Goal: Transaction & Acquisition: Purchase product/service

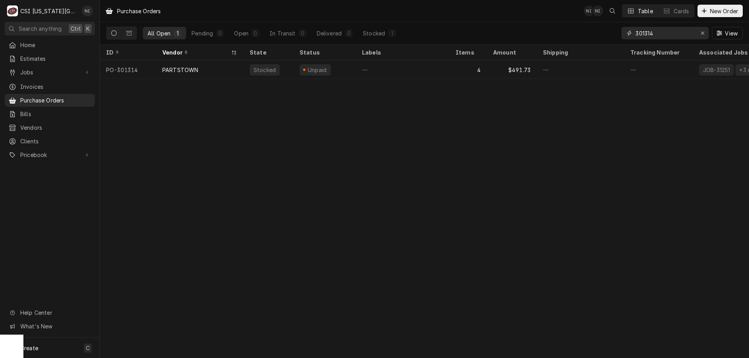
drag, startPoint x: 675, startPoint y: 36, endPoint x: 553, endPoint y: 21, distance: 122.6
click at [553, 21] on div "Purchase Orders NI NI Table Cards New Order All Open 1 Pending 0 Open 0 In Tran…" at bounding box center [424, 22] width 649 height 44
type input "301257"
click at [420, 70] on div "—" at bounding box center [403, 69] width 94 height 19
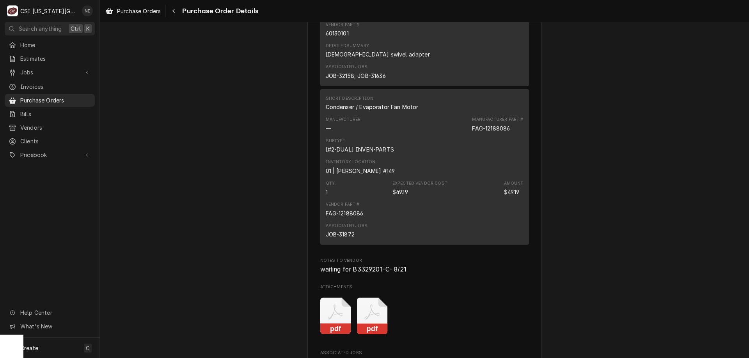
scroll to position [1261, 0]
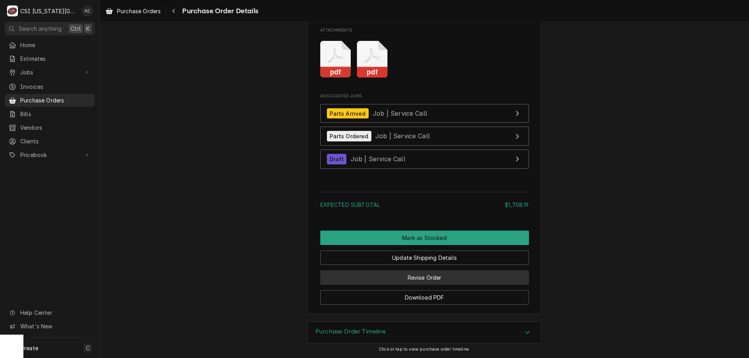
drag, startPoint x: 413, startPoint y: 279, endPoint x: 402, endPoint y: 276, distance: 11.4
click at [413, 279] on button "Revise Order" at bounding box center [424, 278] width 209 height 14
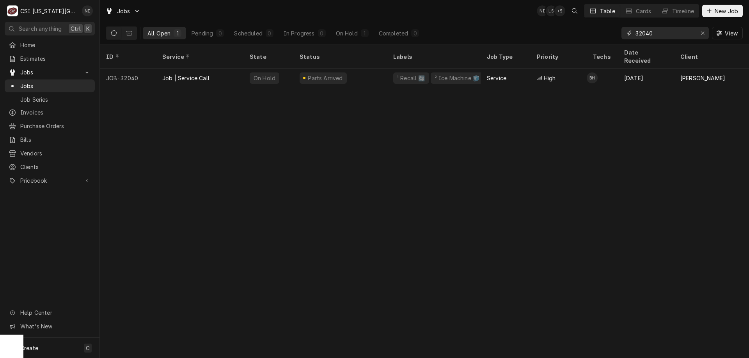
drag, startPoint x: 660, startPoint y: 34, endPoint x: 590, endPoint y: 39, distance: 70.4
click at [591, 39] on div "All Open 1 Pending 0 Scheduled 0 In Progress 0 On Hold 1 Completed 0 32040 View" at bounding box center [424, 33] width 637 height 22
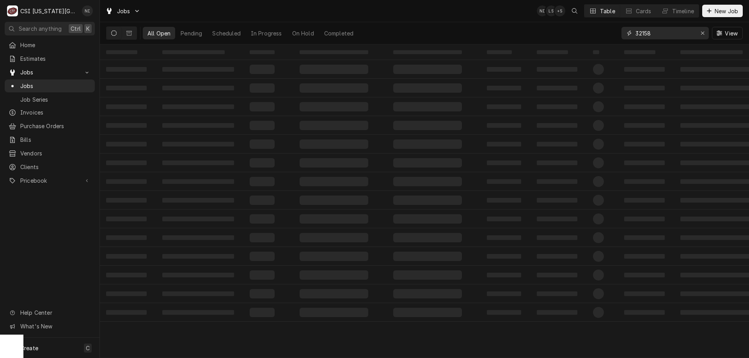
type input "32158"
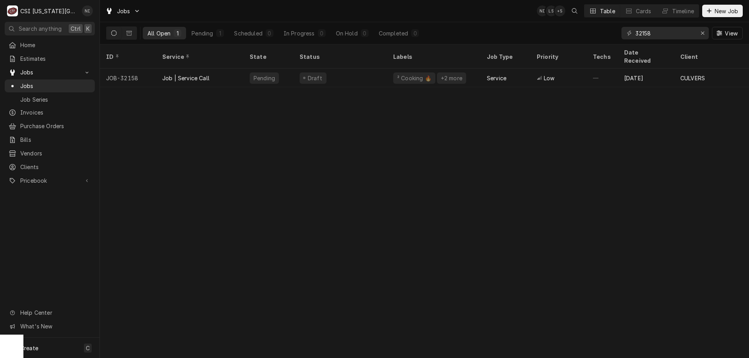
click at [564, 71] on div "Low" at bounding box center [558, 78] width 56 height 19
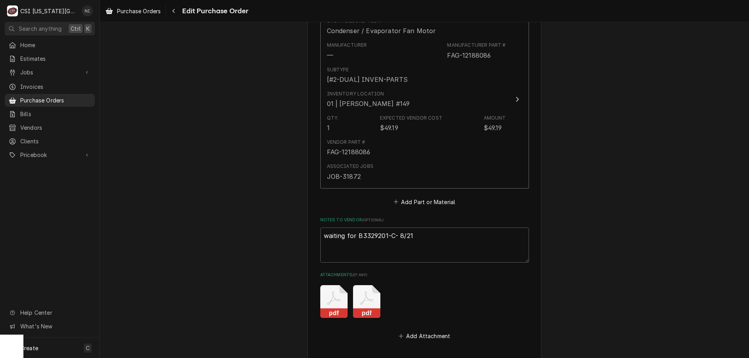
scroll to position [1058, 0]
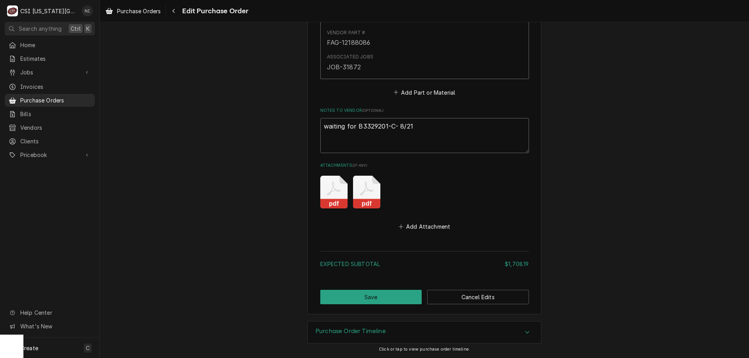
drag, startPoint x: 419, startPoint y: 122, endPoint x: 233, endPoint y: 121, distance: 185.7
type textarea "x"
click at [402, 299] on button "Save" at bounding box center [371, 297] width 102 height 14
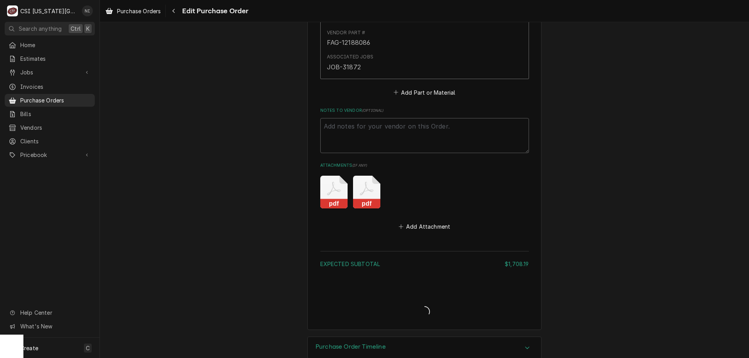
type textarea "x"
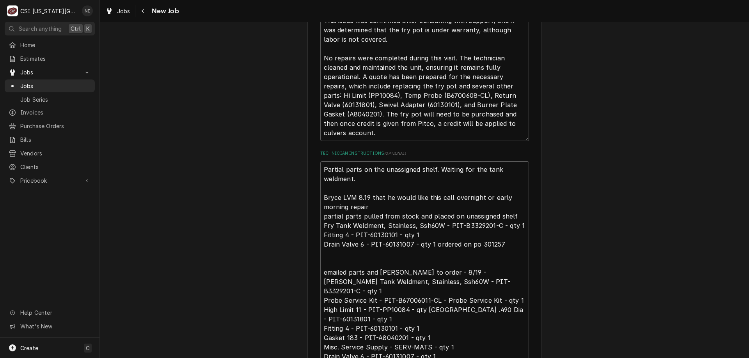
scroll to position [537, 0]
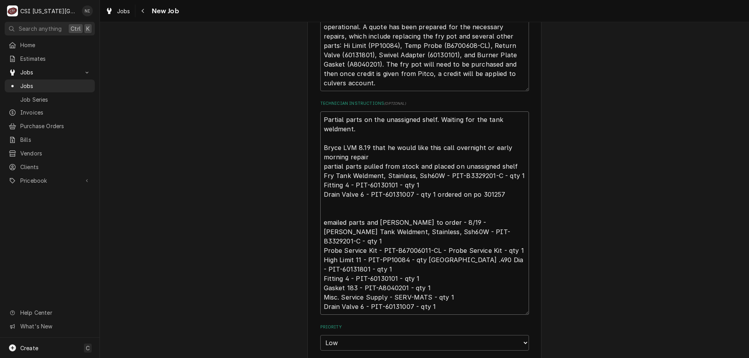
drag, startPoint x: 320, startPoint y: 103, endPoint x: 328, endPoint y: 102, distance: 8.2
click at [322, 112] on textarea "Partial parts on the unassigned shelf. Waiting for the tank weldment. Bryce LVM…" at bounding box center [424, 214] width 209 height 204
type textarea "x"
type textarea "Partial parts on the unassigned shelf. Waiting for the tank weldment. Bryce LVM…"
type textarea "x"
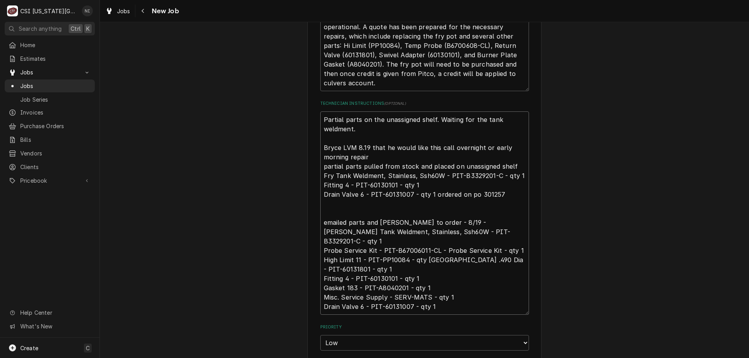
type textarea "Partial parts on the unassigned shelf. Waiting for the tank weldment. Bryce LVM…"
type textarea "x"
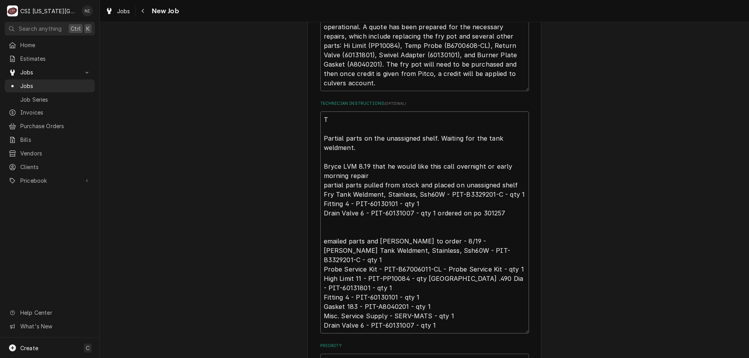
type textarea "Ta Partial parts on the unassigned shelf. Waiting for the tank weldment. Bryce …"
type textarea "x"
type textarea "Tan Partial parts on the unassigned shelf. Waiting for the tank weldment. Bryce…"
type textarea "x"
type textarea "Tank Partial parts on the unassigned shelf. Waiting for the tank weldment. Bryc…"
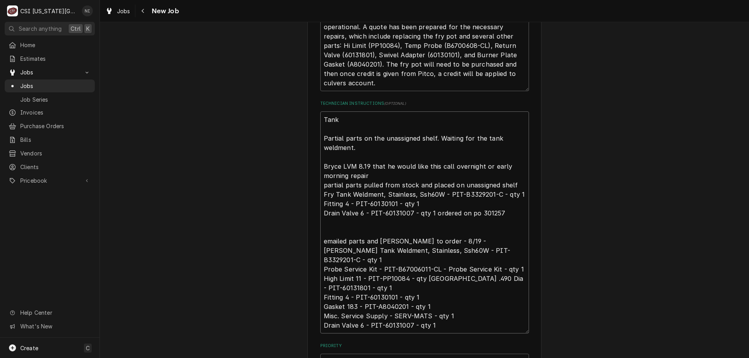
type textarea "x"
type textarea "Tank Partial parts on the unassigned shelf. Waiting for the tank weldment. Bryc…"
type textarea "x"
type textarea "Tank r Partial parts on the unassigned shelf. Waiting for the tank weldment. Br…"
type textarea "x"
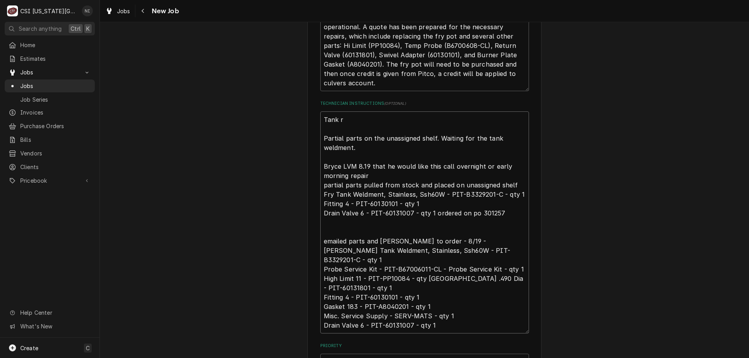
type textarea "Tank re Partial parts on the unassigned shelf. Waiting for the tank weldment. B…"
type textarea "x"
type textarea "Tank rev Partial parts on the unassigned shelf. Waiting for the tank weldment. …"
type textarea "x"
type textarea "Tank rec Partial parts on the unassigned shelf. Waiting for the tank weldment. …"
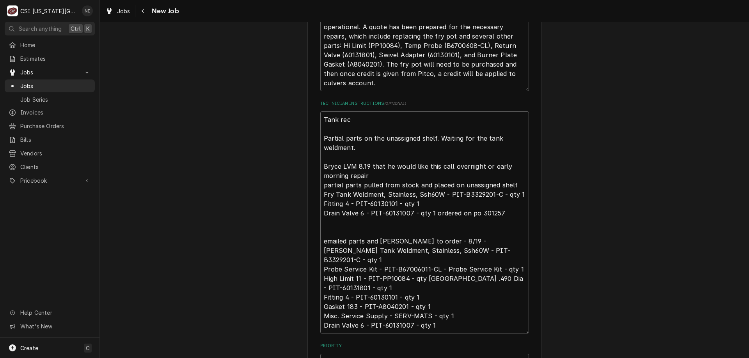
type textarea "x"
type textarea "Tank rece Partial parts on the unassigned shelf. Waiting for the tank weldment.…"
type textarea "x"
type textarea "Tank recei Partial parts on the unassigned shelf. Waiting for the tank weldment…"
type textarea "x"
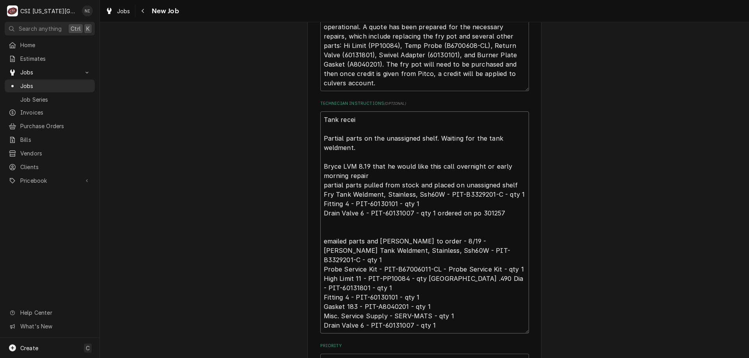
type textarea "Tank receiv Partial parts on the unassigned shelf. Waiting for the tank weldmen…"
type textarea "x"
type textarea "Tank receive Partial parts on the unassigned shelf. Waiting for the tank weldme…"
type textarea "x"
type textarea "Tank received Partial parts on the unassigned shelf. Waiting for the tank weldm…"
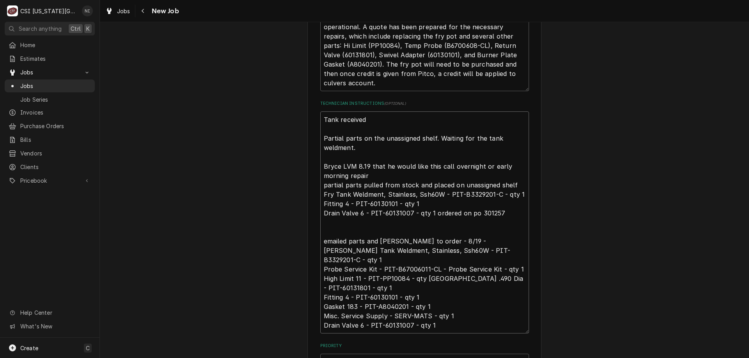
type textarea "x"
type textarea "Tank received, Partial parts on the unassigned shelf. Waiting for the tank weld…"
type textarea "x"
type textarea "Tank received, Partial parts on the unassigned shelf. Waiting for the tank weld…"
type textarea "x"
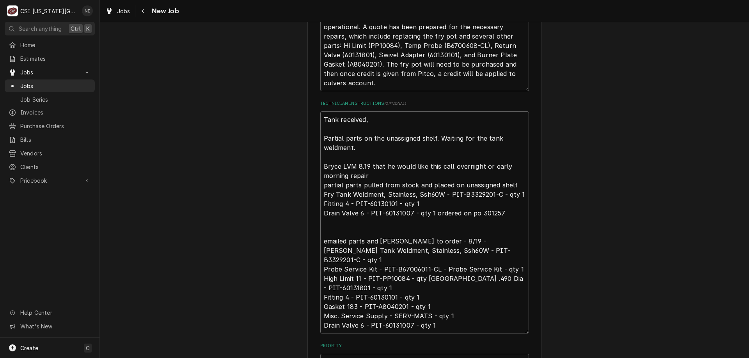
type textarea "Tank received, Partial parts on the unassigned shelf. Waiting for the tank weld…"
type textarea "x"
type textarea "Tank received Partial parts on the unassigned shelf. Waiting for the tank weldm…"
type textarea "x"
type textarea "Tank received, Partial parts on the unassigned shelf. Waiting for the tank weld…"
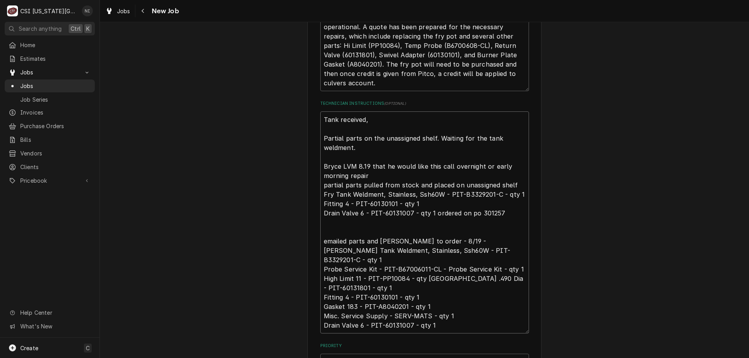
type textarea "x"
type textarea "Tank received, Partial parts on the unassigned shelf. Waiting for the tank weld…"
type textarea "x"
type textarea "Tank received, s Partial parts on the unassigned shelf. Waiting for the tank we…"
type textarea "x"
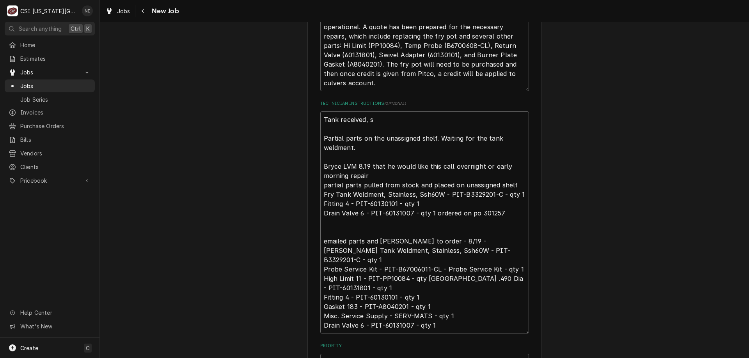
type textarea "Tank received, st Partial parts on the unassigned shelf. Waiting for the tank w…"
type textarea "x"
type textarea "Tank received, sta Partial parts on the unassigned shelf. Waiting for the tank …"
type textarea "x"
type textarea "Tank received, stag Partial parts on the unassigned shelf. Waiting for the tank…"
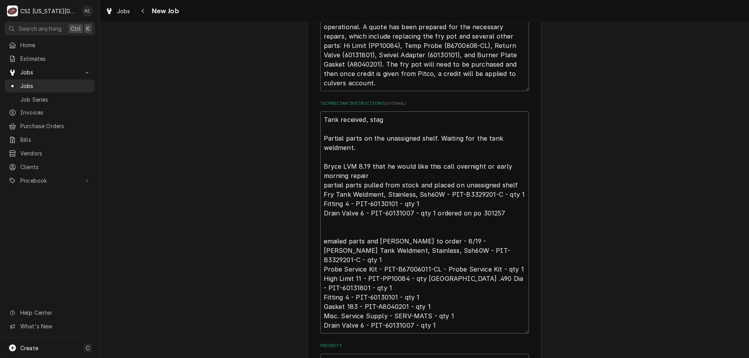
type textarea "x"
type textarea "Tank received, stage Partial parts on the unassigned shelf. Waiting for the tan…"
type textarea "x"
type textarea "Tank received, staged Partial parts on the unassigned shelf. Waiting for the ta…"
type textarea "x"
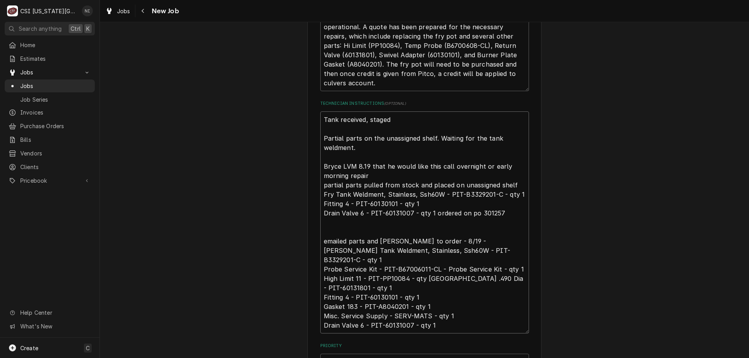
type textarea "Tank received, staged Partial parts on the unassigned shelf. Waiting for the ta…"
type textarea "x"
type textarea "Tank received, staged i Partial parts on the unassigned shelf. Waiting for the …"
type textarea "x"
type textarea "Tank received, staged in Partial parts on the unassigned shelf. Waiting for the…"
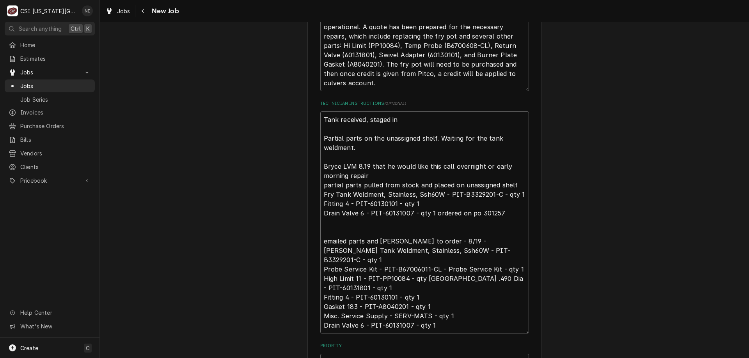
type textarea "x"
type textarea "Tank received, staged in Partial parts on the unassigned shelf. Waiting for the…"
type textarea "x"
type textarea "Tank received, staged in w Partial parts on the unassigned shelf. Waiting for t…"
type textarea "x"
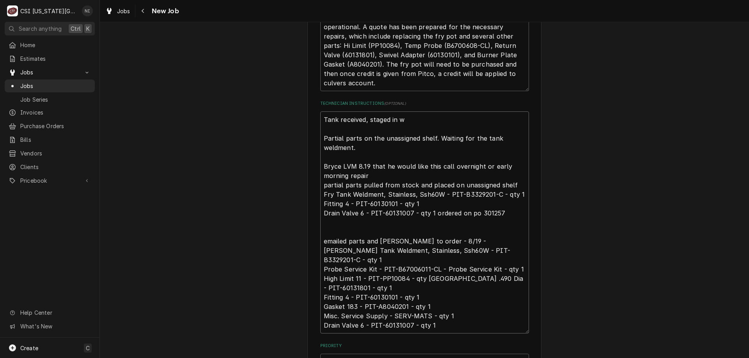
type textarea "Tank received, staged in wa Partial parts on the unassigned shelf. Waiting for …"
type textarea "x"
type textarea "Tank received, staged in wae Partial parts on the unassigned shelf. Waiting for…"
type textarea "x"
type textarea "Tank received, staged in waer Partial parts on the unassigned shelf. Waiting fo…"
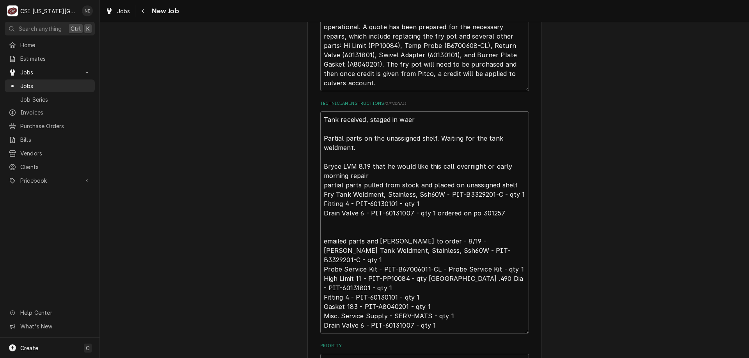
type textarea "x"
type textarea "Tank received, staged in wae Partial parts on the unassigned shelf. Waiting for…"
type textarea "x"
type textarea "Tank received, staged in war Partial parts on the unassigned shelf. Waiting for…"
type textarea "x"
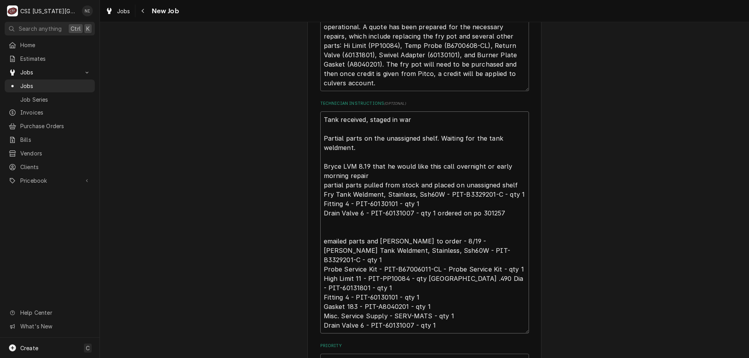
type textarea "Tank received, staged in ware Partial parts on the unassigned shelf. Waiting fo…"
type textarea "x"
type textarea "Tank received, staged in wareh Partial parts on the unassigned shelf. Waiting f…"
type textarea "x"
type textarea "Tank received, staged in wareho Partial parts on the unassigned shelf. Waiting …"
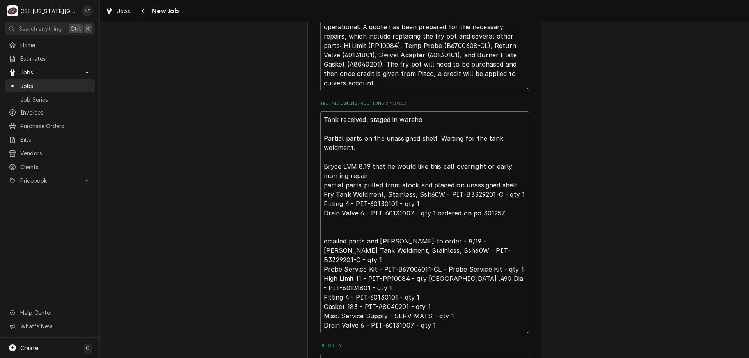
type textarea "x"
type textarea "Tank received, staged in warehou Partial parts on the unassigned shelf. Waiting…"
type textarea "x"
type textarea "Tank received, staged in warehous Partial parts on the unassigned shelf. Waitin…"
type textarea "x"
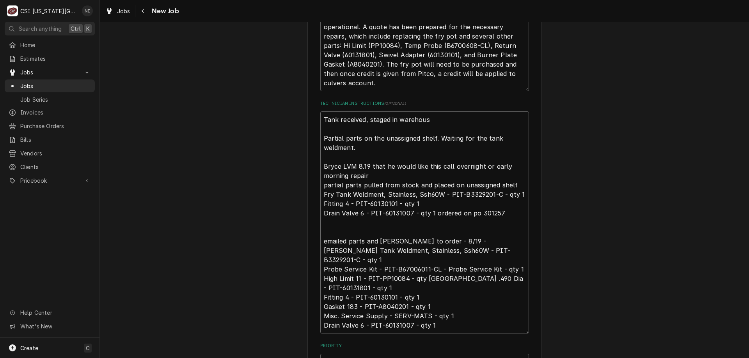
type textarea "Tank received, staged in warehouse Partial parts on the unassigned shelf. Waiti…"
type textarea "x"
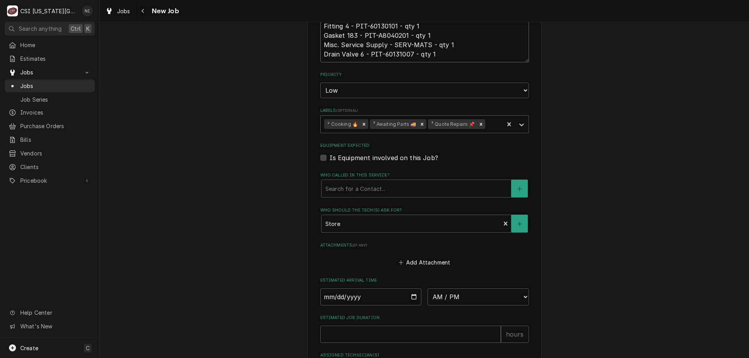
scroll to position [803, 0]
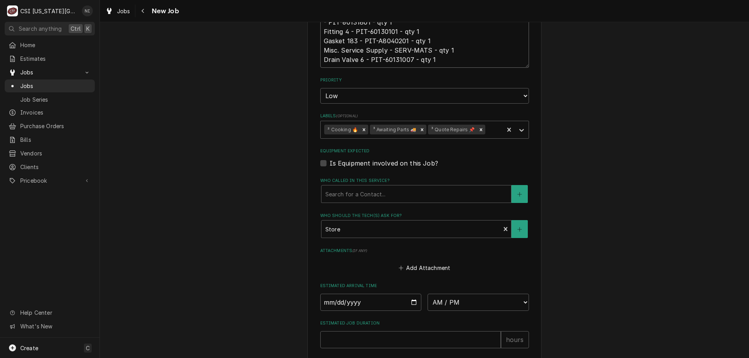
click at [419, 127] on icon "Remove ³ Awaiting Parts 🚚" at bounding box center [421, 129] width 5 height 5
type textarea "Tank received, staged in warehouse Partial parts on the unassigned shelf. Waiti…"
click at [520, 126] on icon "Labels" at bounding box center [522, 130] width 8 height 8
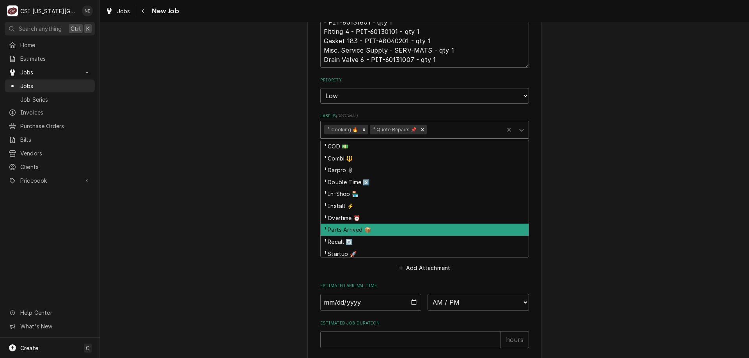
click at [355, 224] on div "¹ Parts Arrived 📦" at bounding box center [425, 230] width 208 height 12
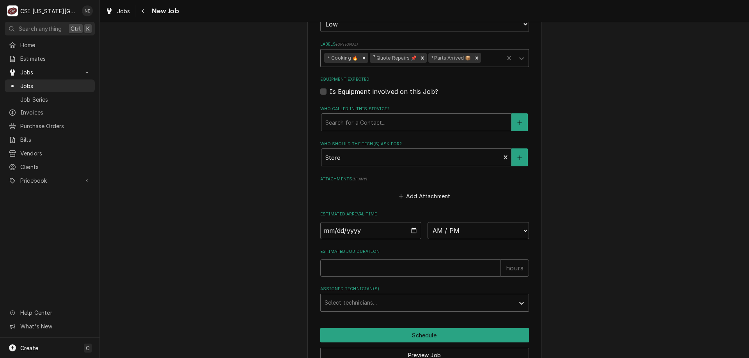
scroll to position [897, 0]
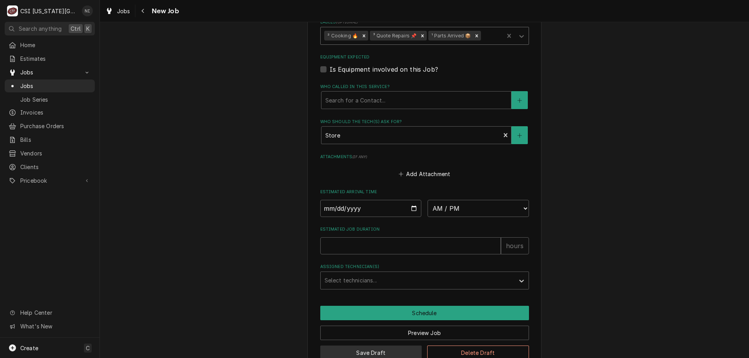
click at [342, 346] on button "Save Draft" at bounding box center [371, 353] width 102 height 14
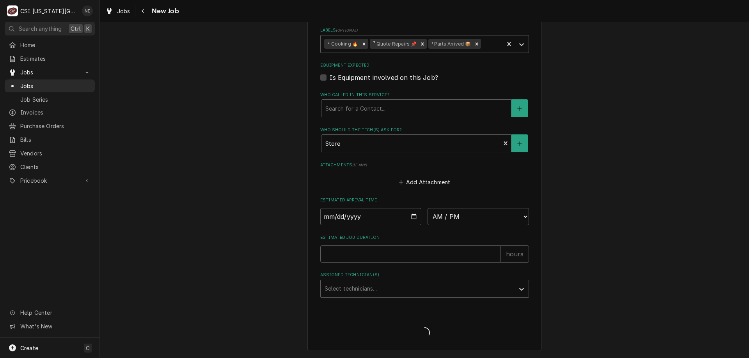
scroll to position [870, 0]
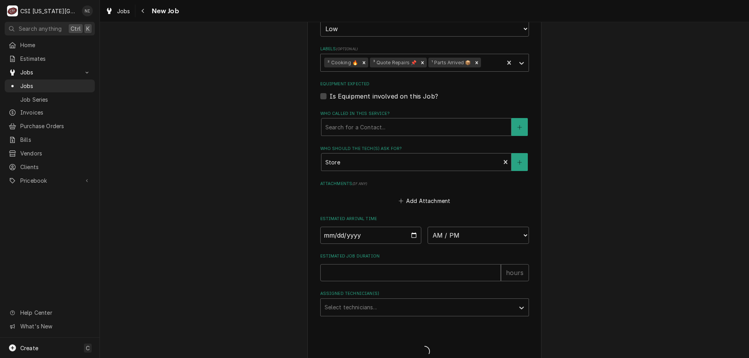
type textarea "x"
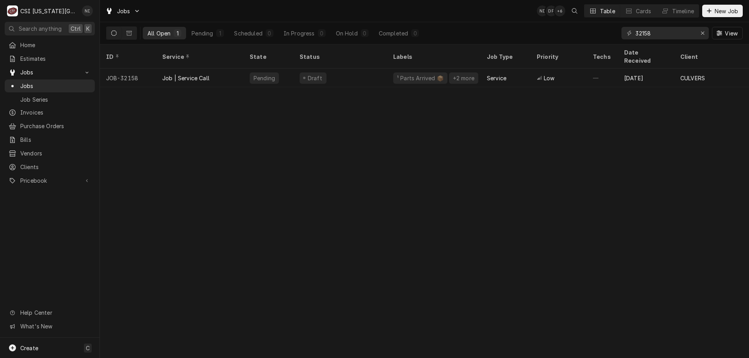
click at [126, 206] on div "ID Service State Status Labels Job Type Priority Techs Date Received Client Loc…" at bounding box center [424, 201] width 649 height 314
click at [176, 213] on div "ID Service State Status Labels Job Type Priority Techs Date Received Client Loc…" at bounding box center [424, 201] width 649 height 314
drag, startPoint x: 648, startPoint y: 35, endPoint x: 531, endPoint y: 32, distance: 116.7
click at [532, 32] on div "All Open 1 Pending 1 Scheduled 0 In Progress 0 On Hold 0 Completed 0 32158 View" at bounding box center [424, 33] width 637 height 22
type input "31750"
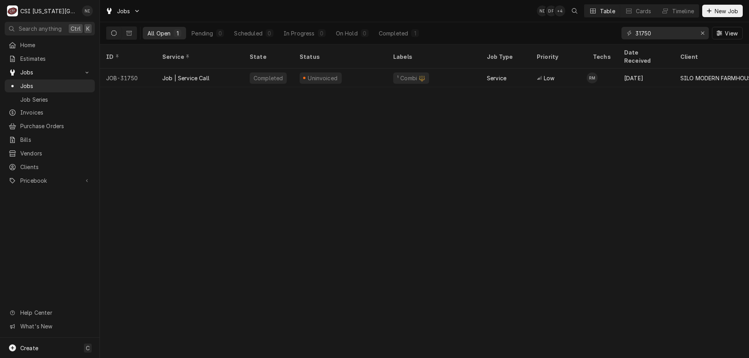
click at [241, 73] on div "Job | Service Call" at bounding box center [199, 78] width 87 height 19
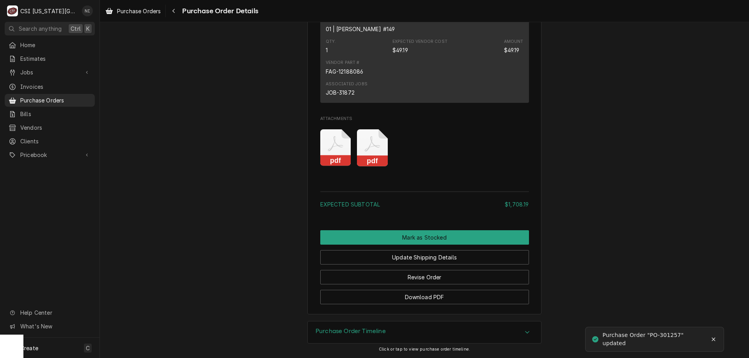
scroll to position [1146, 0]
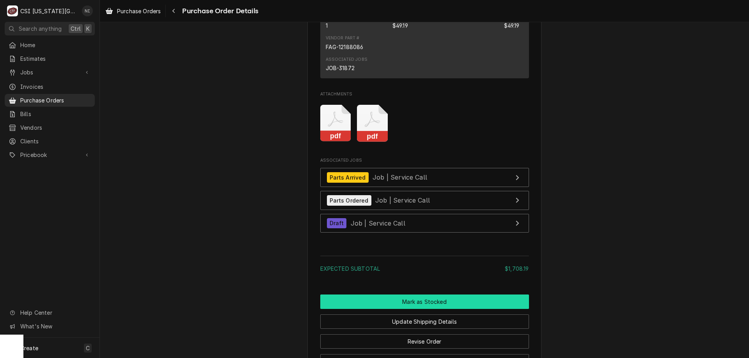
click at [450, 309] on button "Mark as Stocked" at bounding box center [424, 302] width 209 height 14
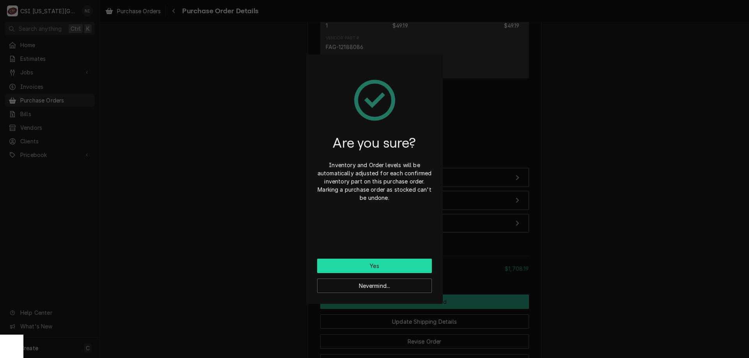
click at [401, 270] on button "Yes" at bounding box center [374, 266] width 115 height 14
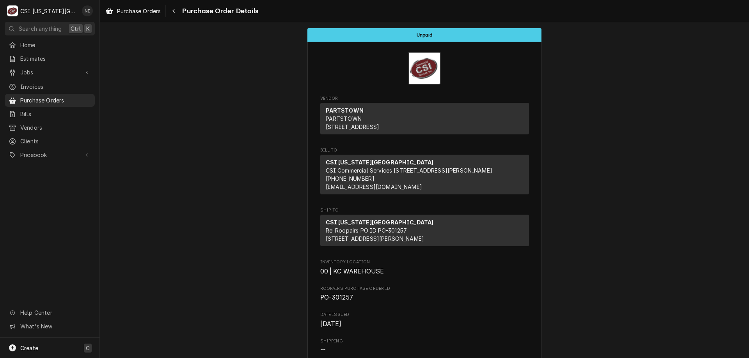
click at [78, 344] on div "Create C" at bounding box center [49, 348] width 99 height 20
click at [142, 294] on div "Purchase Order" at bounding box center [146, 295] width 52 height 8
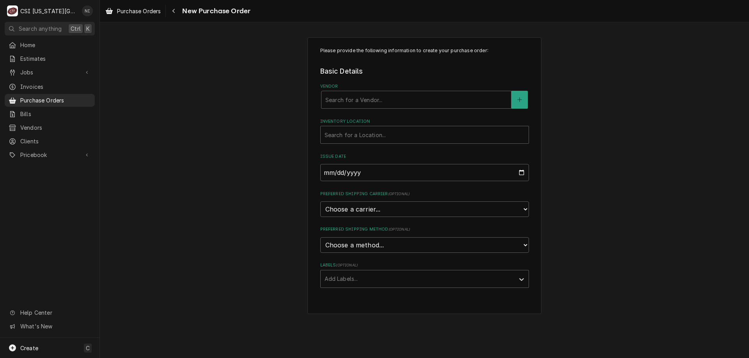
click at [384, 96] on div "Vendor" at bounding box center [416, 100] width 182 height 14
type input "k"
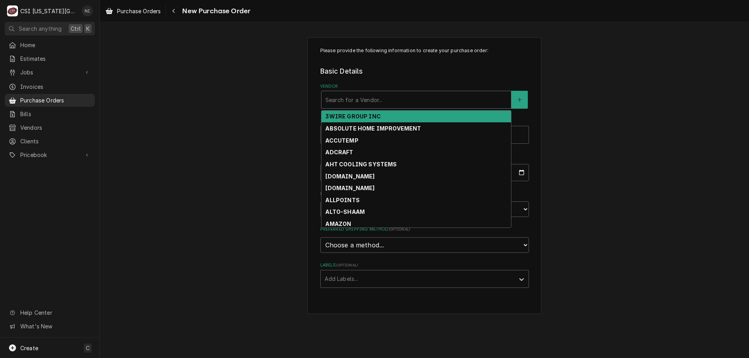
type input "\"
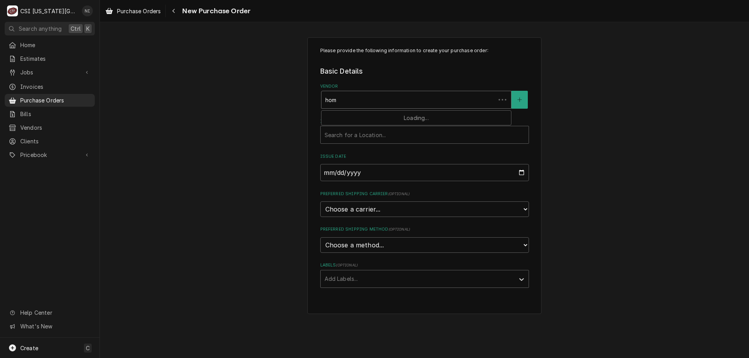
type input "home"
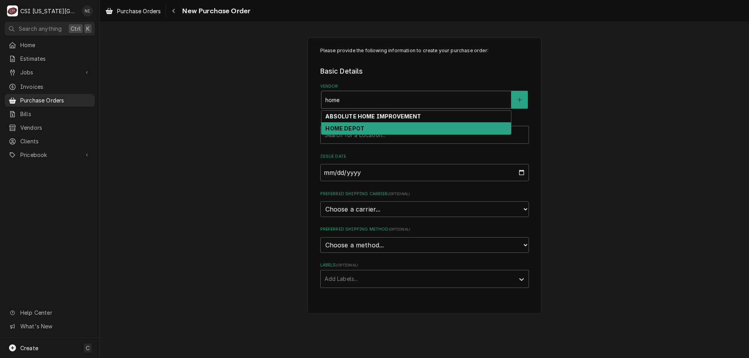
click at [337, 128] on strong "HOME DEPOT" at bounding box center [344, 128] width 39 height 7
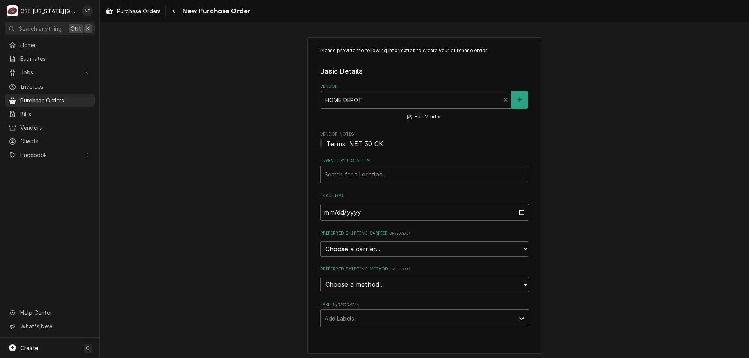
click at [349, 140] on span "Terms: NET 30 CK" at bounding box center [354, 144] width 57 height 8
click at [348, 176] on div "Inventory Location" at bounding box center [425, 175] width 200 height 14
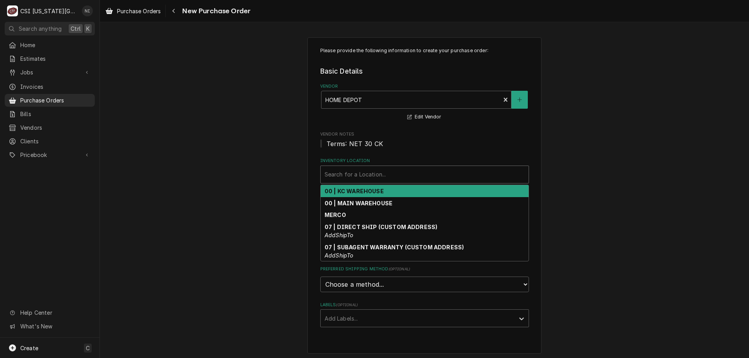
click at [348, 194] on strong "00 | KC WAREHOUSE" at bounding box center [354, 191] width 59 height 7
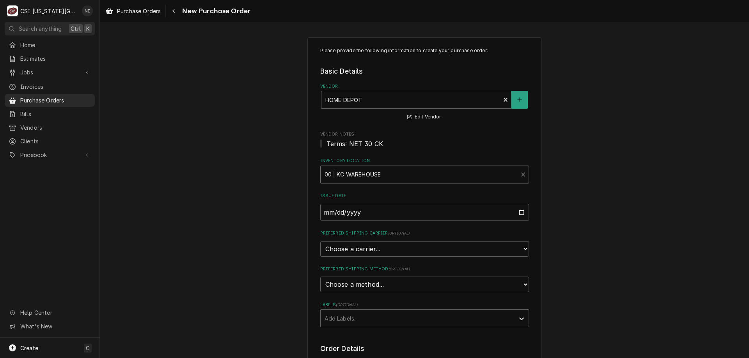
click at [360, 317] on div "Labels" at bounding box center [418, 319] width 186 height 14
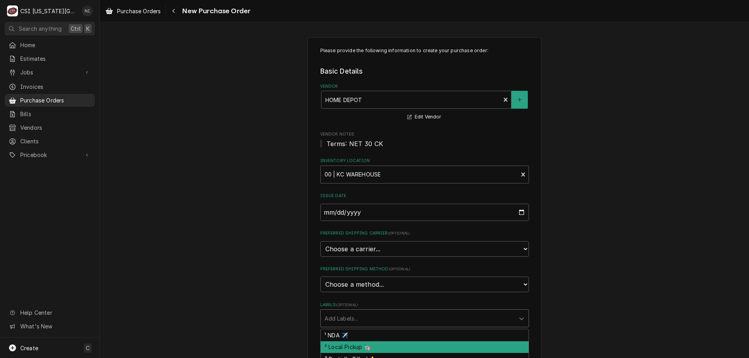
click at [352, 348] on div "² Local Pickup 🛍️" at bounding box center [425, 348] width 208 height 12
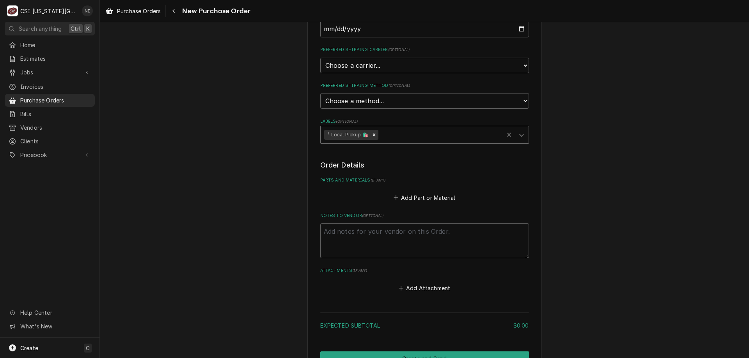
scroll to position [228, 0]
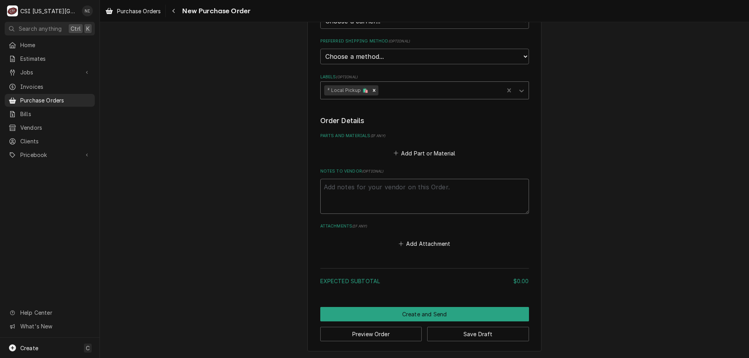
drag, startPoint x: 417, startPoint y: 191, endPoint x: 444, endPoint y: 144, distance: 53.9
click at [424, 178] on div "Notes to Vendor ( optional )" at bounding box center [424, 192] width 209 height 46
type textarea "x"
type textarea "j"
type textarea "x"
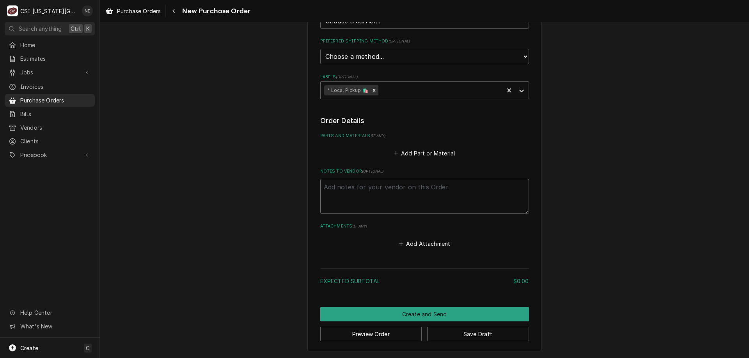
type textarea "x"
type textarea "h"
type textarea "x"
type textarea "has"
type textarea "x"
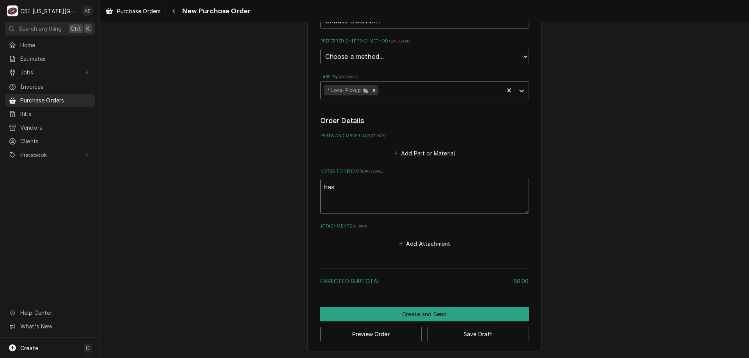
type textarea "hasr"
type textarea "x"
type textarea "hasrr"
type textarea "x"
type textarea "hasrri"
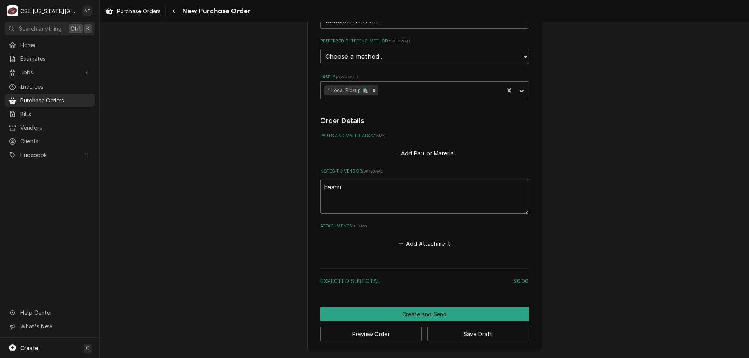
type textarea "x"
type textarea "hasrris"
type textarea "x"
type textarea "hasrri"
type textarea "x"
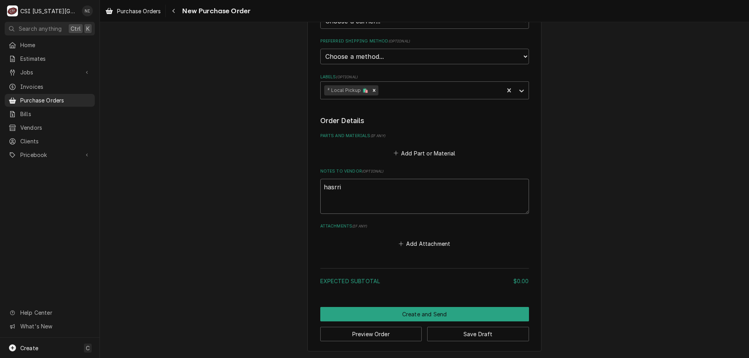
type textarea "hasrr"
type textarea "x"
type textarea "hasr"
type textarea "x"
type textarea "has"
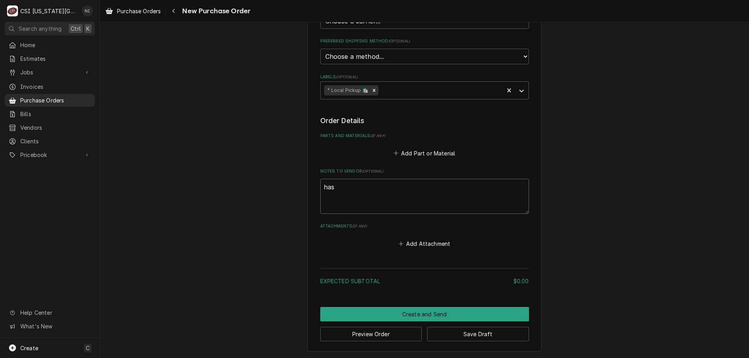
type textarea "x"
type textarea "ha"
type textarea "x"
type textarea "har"
type textarea "x"
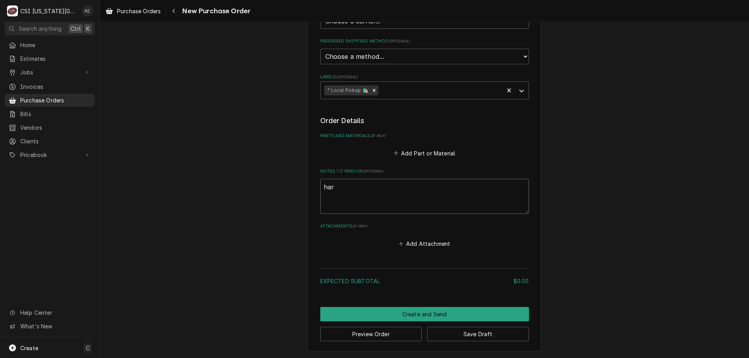
type textarea "harr"
type textarea "x"
type textarea "harri"
type textarea "x"
type textarea "harris"
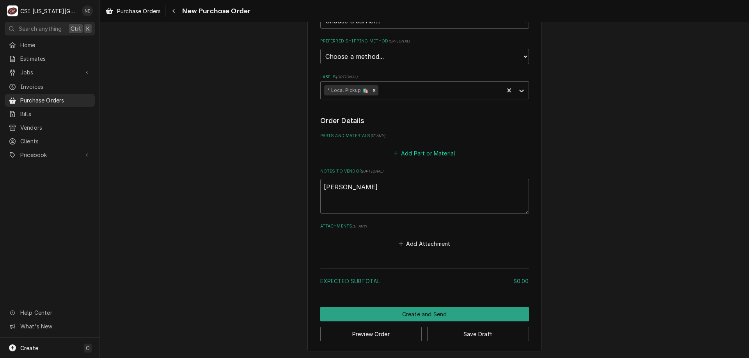
click at [449, 151] on button "Add Part or Material" at bounding box center [424, 153] width 64 height 11
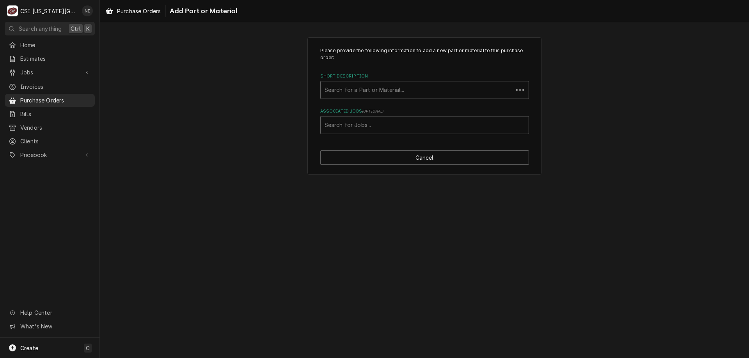
drag, startPoint x: 422, startPoint y: 128, endPoint x: 427, endPoint y: 124, distance: 5.6
click at [426, 125] on div "Associated Jobs" at bounding box center [425, 125] width 200 height 14
type input "32041"
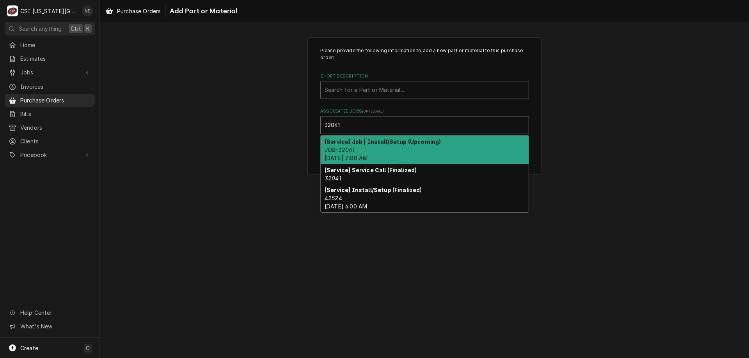
click at [399, 146] on div "[Service] Job | Install/Setup (Upcoming) JOB-32041 Tue, Sep 2nd, 2025 - 7:00 AM" at bounding box center [425, 150] width 208 height 28
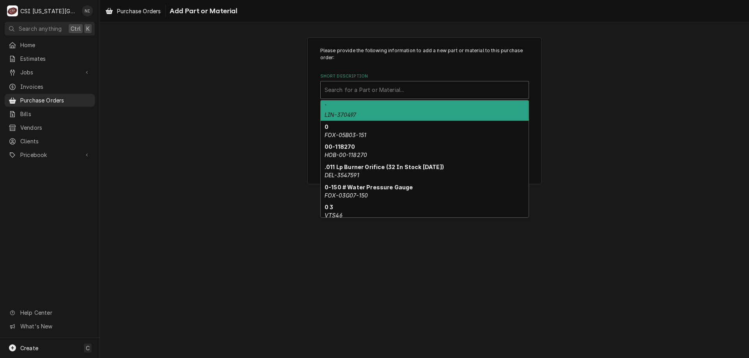
click at [371, 87] on div "Short Description" at bounding box center [425, 90] width 200 height 14
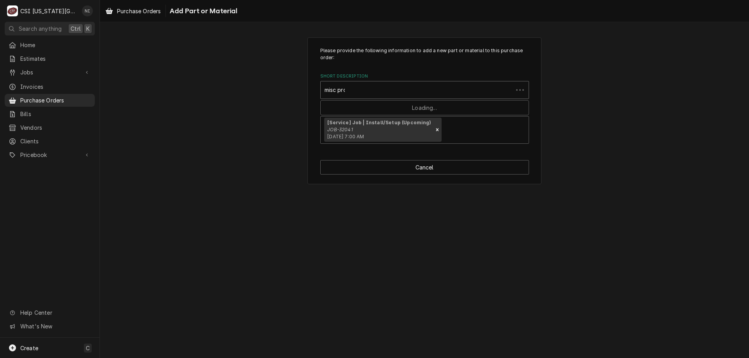
type input "misc proj"
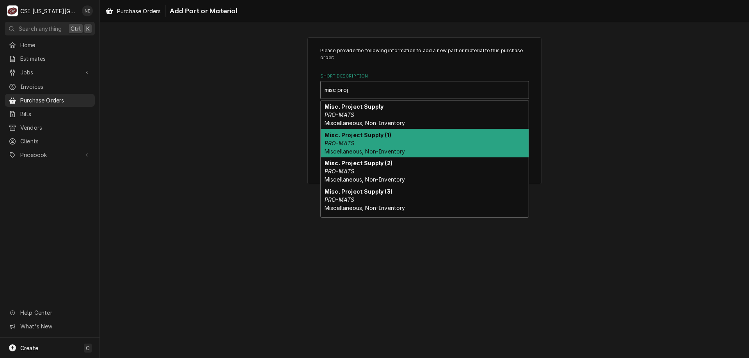
click at [378, 140] on div "Misc. Project Supply (1) PRO-MATS Miscellaneous, Non-Inventory" at bounding box center [425, 143] width 208 height 28
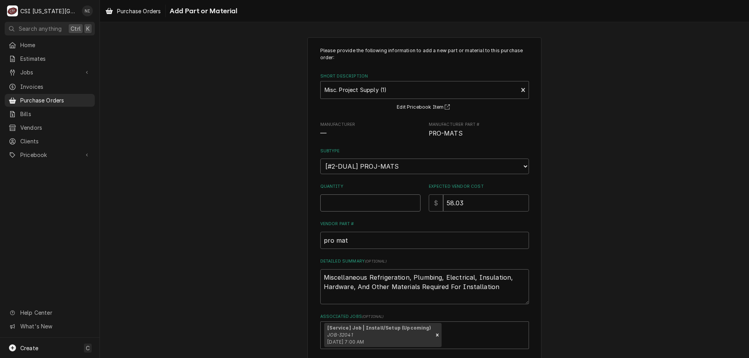
click at [371, 200] on input "Quantity" at bounding box center [370, 203] width 100 height 17
type textarea "x"
type input "1"
type textarea "x"
type input "0"
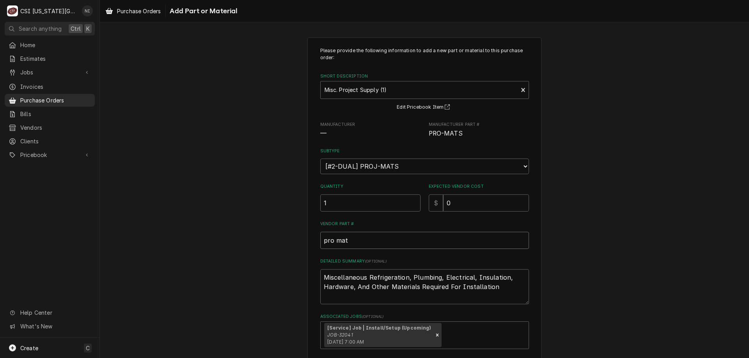
scroll to position [39, 0]
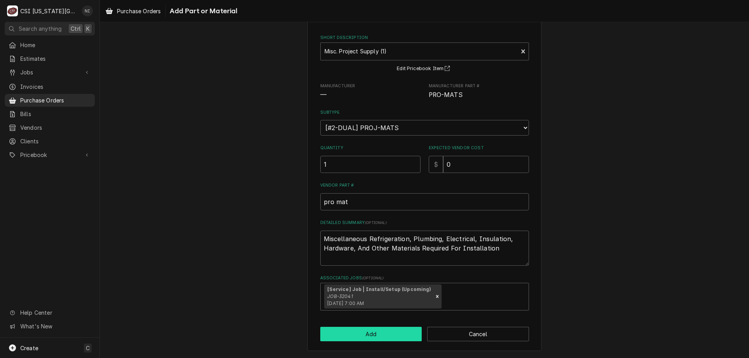
click at [406, 337] on button "Add" at bounding box center [371, 334] width 102 height 14
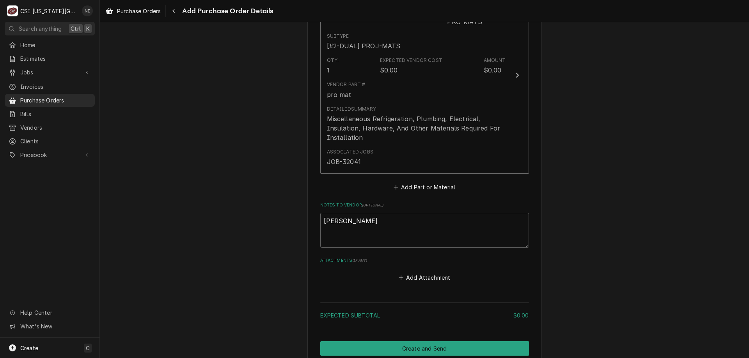
scroll to position [429, 0]
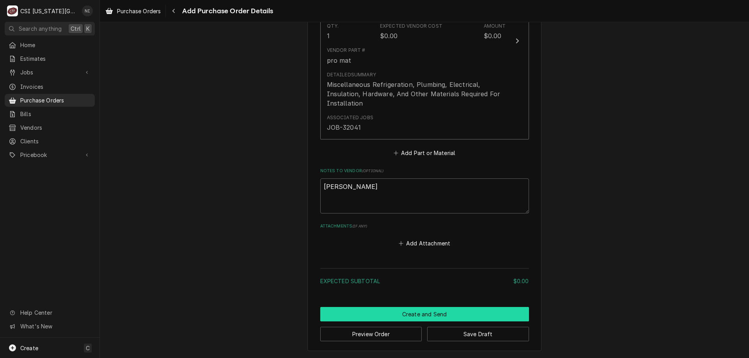
click at [437, 315] on button "Create and Send" at bounding box center [424, 314] width 209 height 14
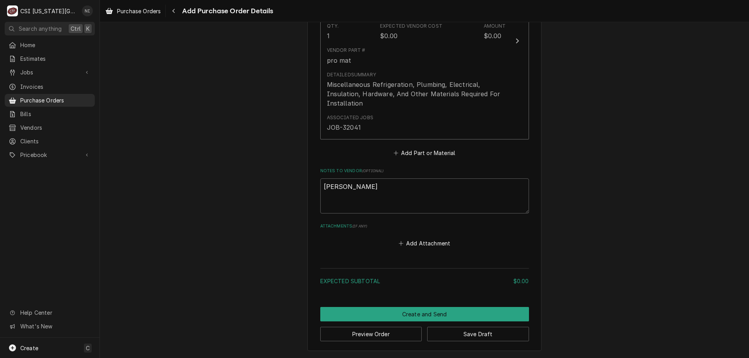
scroll to position [425, 0]
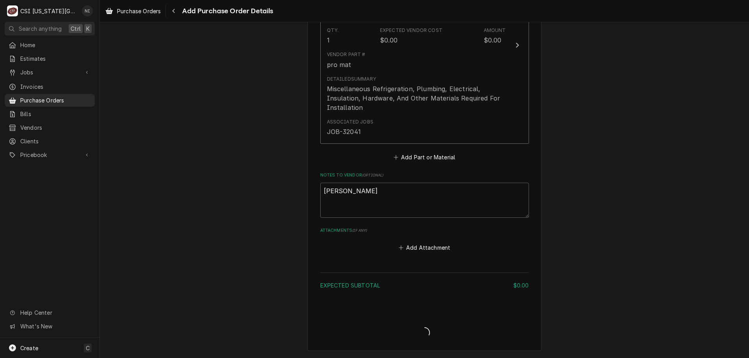
type textarea "x"
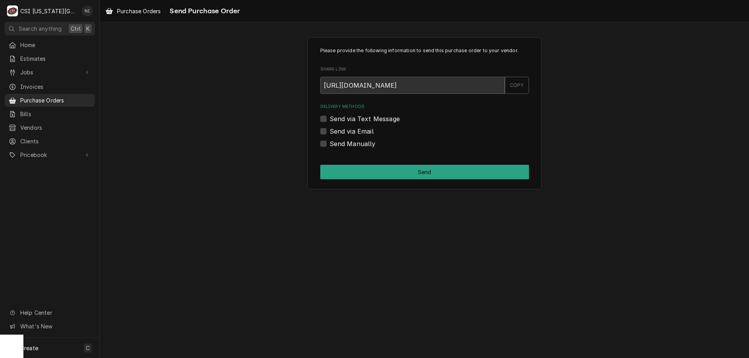
click at [161, 98] on div "Please provide the following information to send this purchase order to your ve…" at bounding box center [424, 113] width 649 height 166
click at [330, 145] on label "Send Manually" at bounding box center [353, 143] width 46 height 9
click at [330, 145] on input "Send Manually" at bounding box center [434, 147] width 209 height 17
checkbox input "true"
click at [336, 169] on button "Send" at bounding box center [424, 172] width 209 height 14
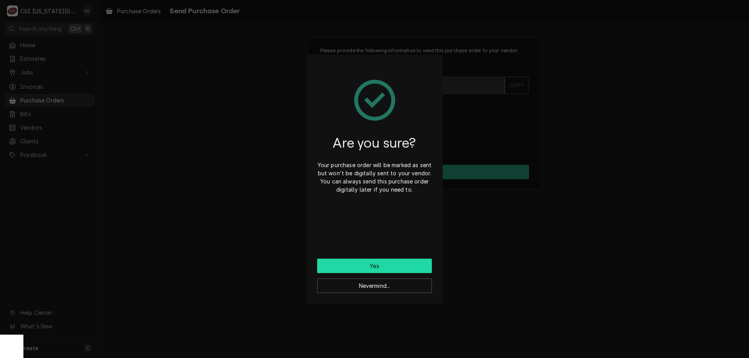
drag, startPoint x: 337, startPoint y: 264, endPoint x: 342, endPoint y: 264, distance: 5.1
click at [338, 264] on button "Yes" at bounding box center [374, 266] width 115 height 14
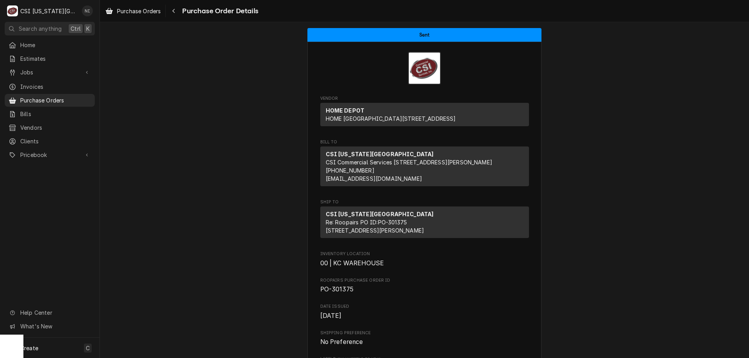
scroll to position [49, 0]
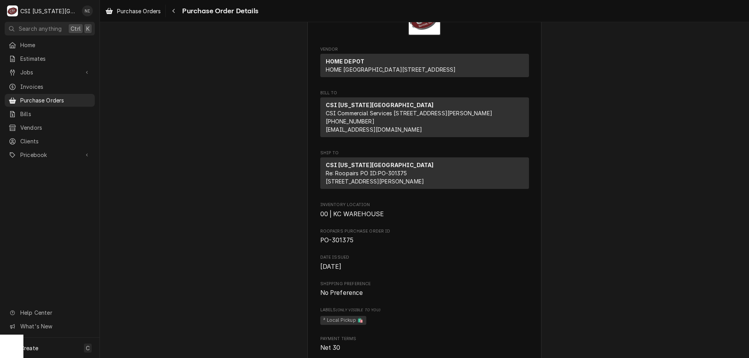
click at [87, 96] on span "Purchase Orders" at bounding box center [55, 100] width 71 height 8
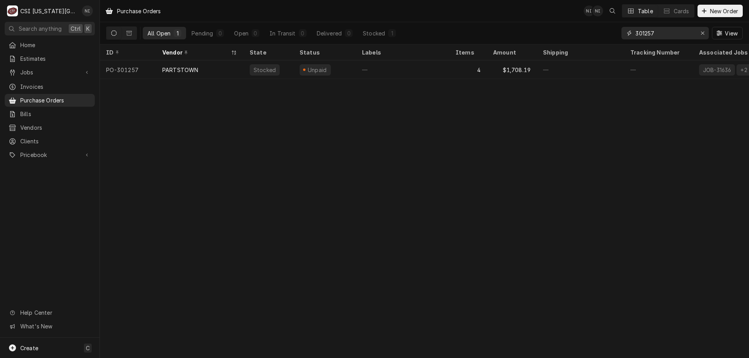
click at [701, 33] on icon "Erase input" at bounding box center [703, 32] width 4 height 5
click at [679, 34] on input "Dynamic Content Wrapper" at bounding box center [671, 33] width 73 height 12
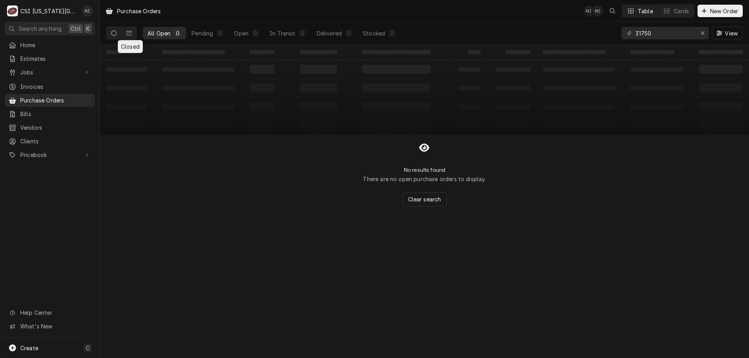
click at [129, 33] on icon "Dynamic Content Wrapper" at bounding box center [128, 33] width 5 height 5
click at [655, 34] on input "31750" at bounding box center [664, 33] width 59 height 12
type input "3"
type input "31780"
click at [110, 35] on button "Dynamic Content Wrapper" at bounding box center [113, 33] width 15 height 12
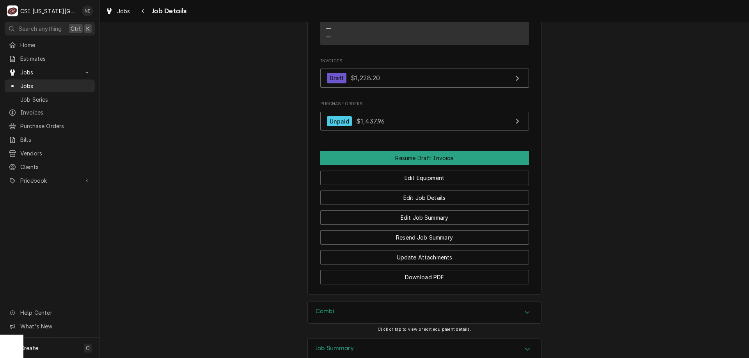
scroll to position [828, 0]
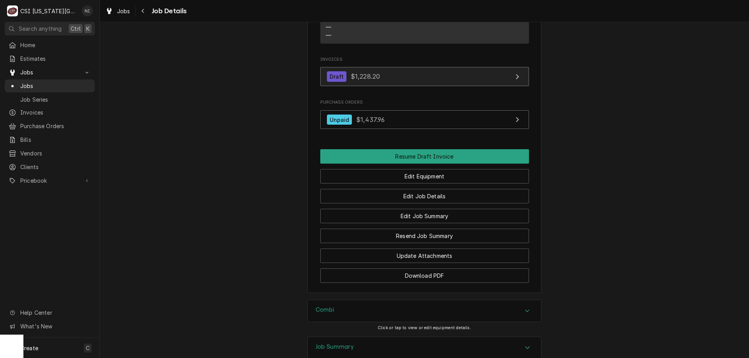
click at [430, 86] on link "Draft $1,228.20" at bounding box center [424, 76] width 209 height 19
click at [73, 87] on span "Jobs" at bounding box center [55, 86] width 71 height 8
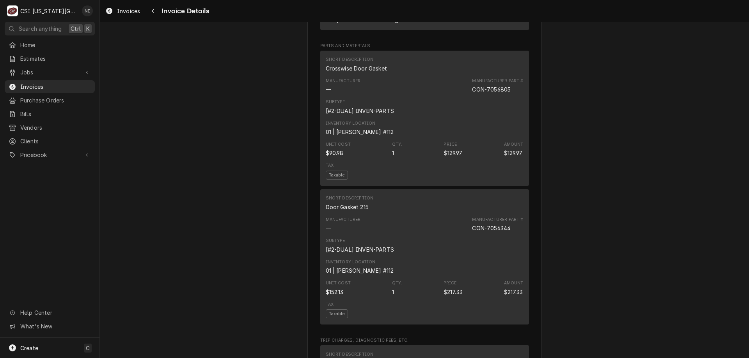
scroll to position [354, 0]
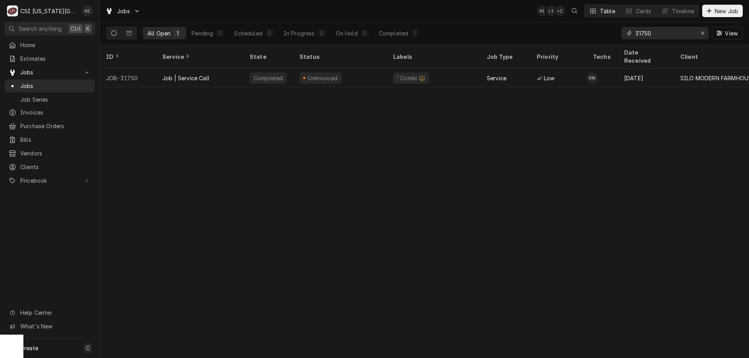
drag, startPoint x: 657, startPoint y: 31, endPoint x: 481, endPoint y: 20, distance: 176.6
click at [484, 24] on div "All Open 1 Pending 0 Scheduled 0 In Progress 0 On Hold 0 Completed 1 31750 View" at bounding box center [424, 33] width 637 height 22
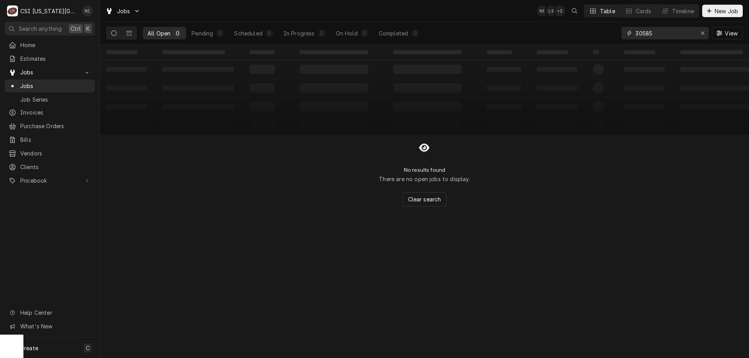
type input "30585"
click at [130, 37] on button "Dynamic Content Wrapper" at bounding box center [129, 33] width 15 height 12
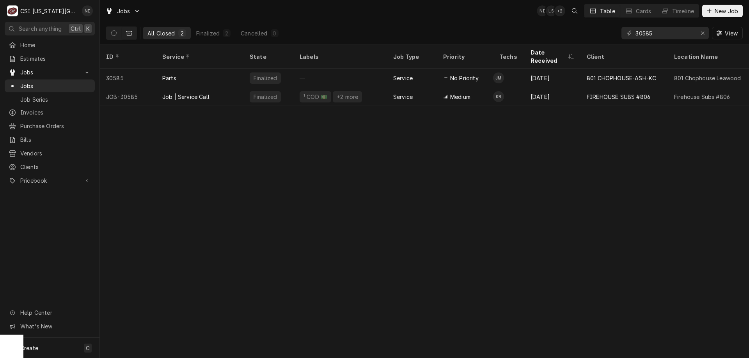
click at [379, 93] on div "¹ COD 💵 +2 more" at bounding box center [340, 96] width 94 height 19
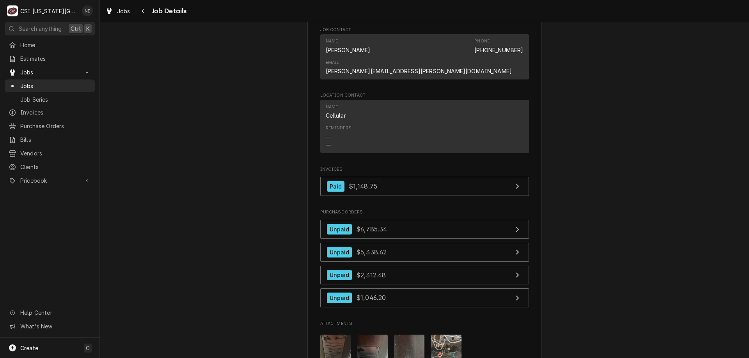
scroll to position [761, 0]
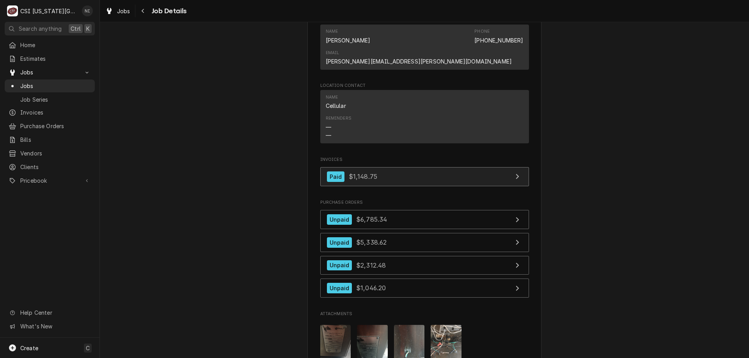
click at [438, 167] on link "Paid $1,148.75" at bounding box center [424, 176] width 209 height 19
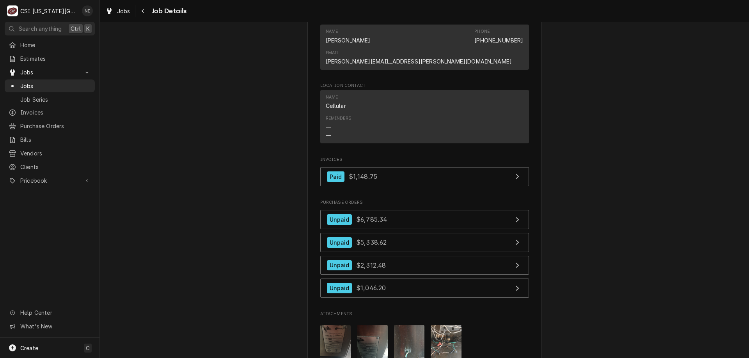
click at [91, 85] on div "Jobs" at bounding box center [49, 86] width 87 height 10
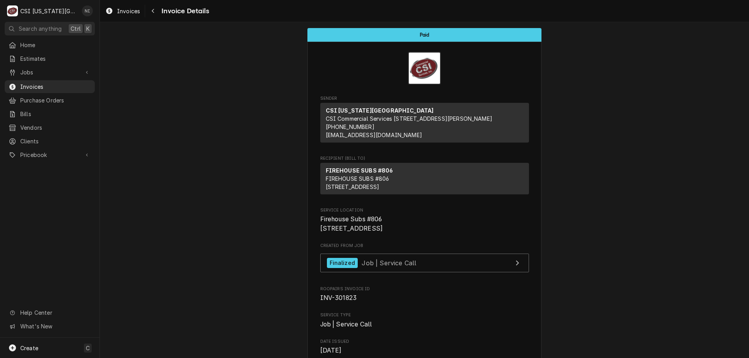
scroll to position [20, 0]
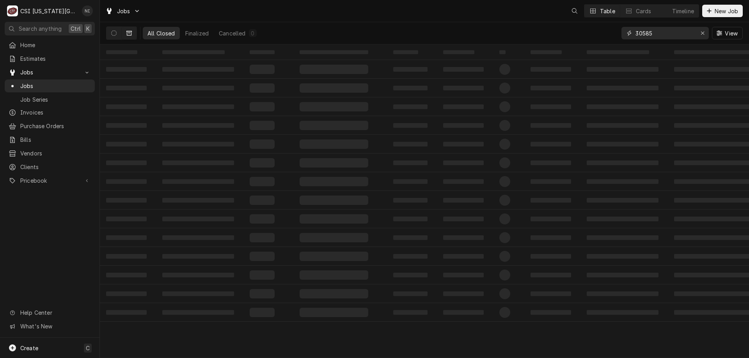
drag, startPoint x: 646, startPoint y: 34, endPoint x: 629, endPoint y: 34, distance: 17.2
click at [605, 35] on div "All Closed Finalized Cancelled 0 30585 View" at bounding box center [424, 33] width 637 height 22
click at [702, 33] on icon "Erase input" at bounding box center [703, 32] width 4 height 5
click at [691, 34] on input "Dynamic Content Wrapper" at bounding box center [671, 33] width 73 height 12
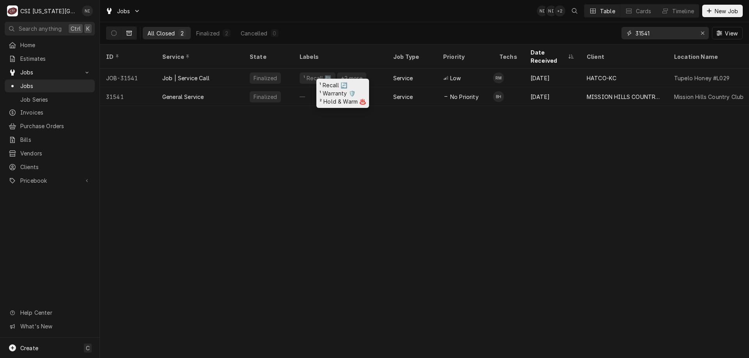
type input "31541"
click at [363, 69] on div "¹ Recall 🔄 +2 more" at bounding box center [340, 78] width 94 height 19
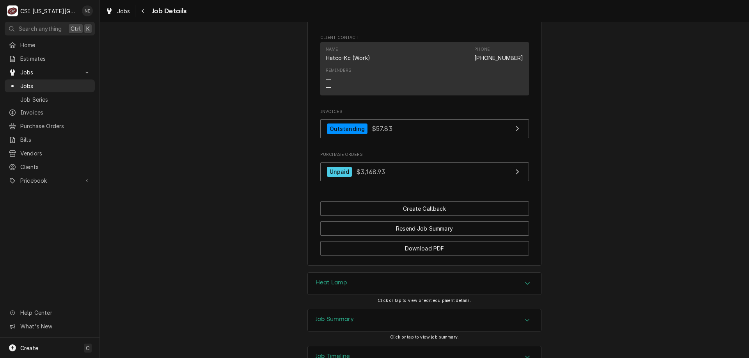
scroll to position [1021, 0]
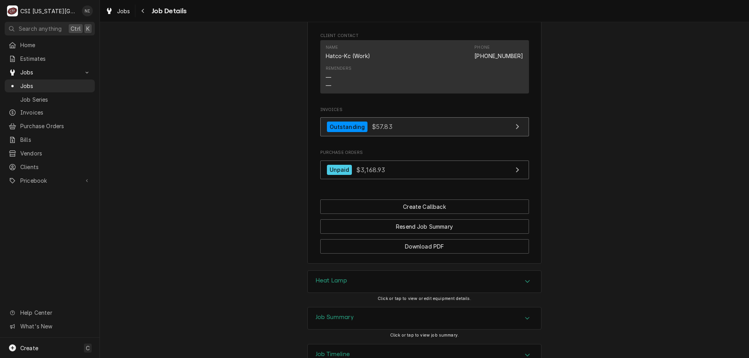
click at [448, 117] on link "Outstanding $57.83" at bounding box center [424, 126] width 209 height 19
click at [62, 82] on span "Jobs" at bounding box center [55, 86] width 71 height 8
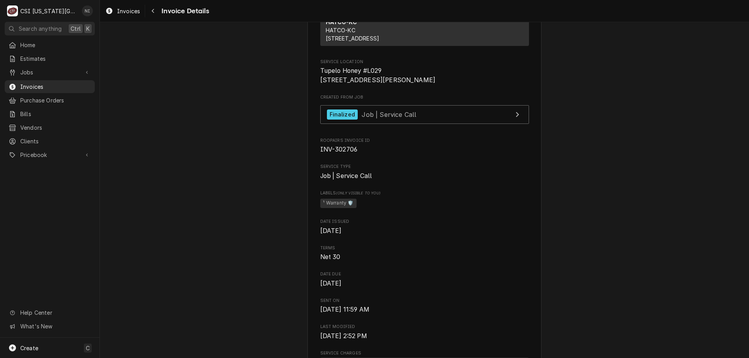
scroll to position [169, 0]
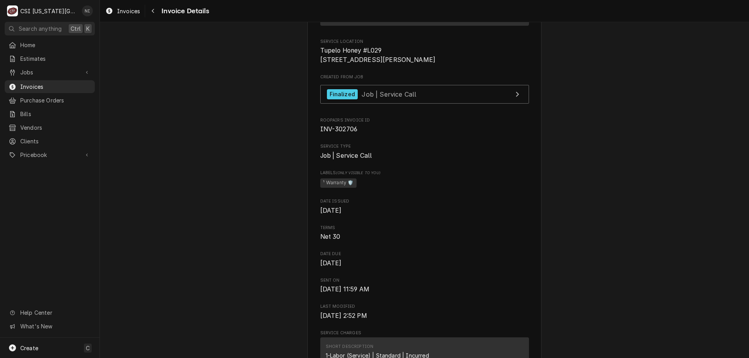
drag, startPoint x: 254, startPoint y: 231, endPoint x: 258, endPoint y: 107, distance: 123.3
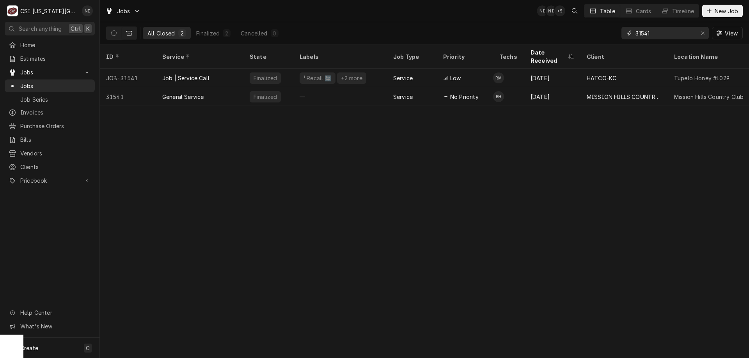
drag, startPoint x: 656, startPoint y: 35, endPoint x: 417, endPoint y: 8, distance: 240.6
click at [417, 8] on div "Jobs NI NI + 5 Table Cards Timeline New Job All Closed 2 Finalized 2 Cancelled …" at bounding box center [424, 22] width 649 height 44
type input "31297"
click at [429, 90] on div "Service" at bounding box center [412, 96] width 50 height 19
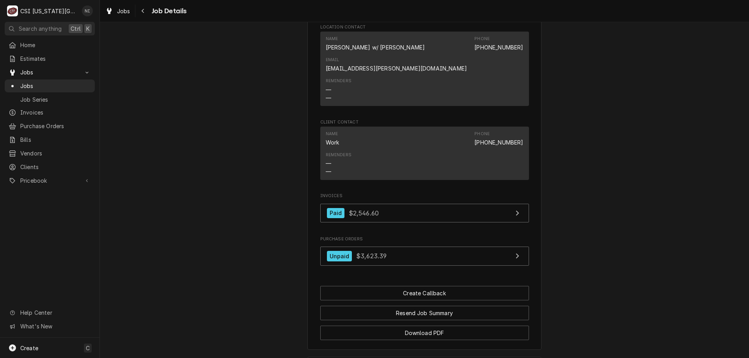
scroll to position [760, 0]
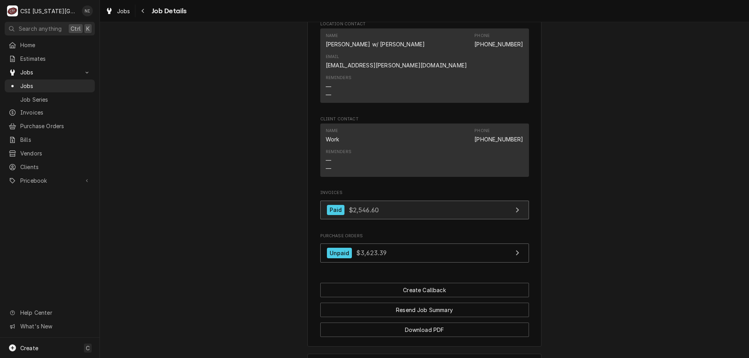
click at [454, 201] on link "Paid $2,546.60" at bounding box center [424, 210] width 209 height 19
click at [64, 84] on span "Jobs" at bounding box center [55, 86] width 71 height 8
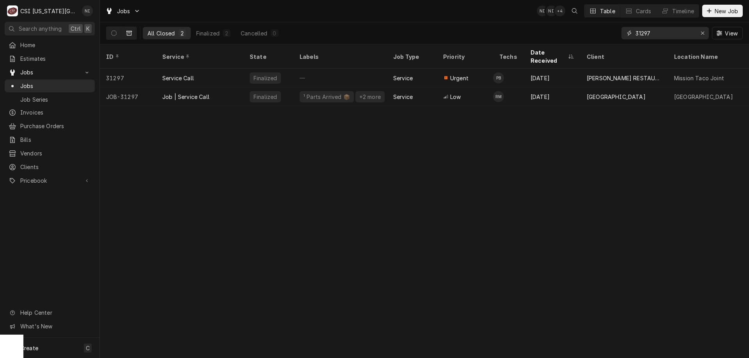
drag, startPoint x: 657, startPoint y: 30, endPoint x: 495, endPoint y: 29, distance: 162.3
click at [495, 29] on div "All Closed 2 Finalized 2 Cancelled 0 31297 View" at bounding box center [424, 33] width 637 height 22
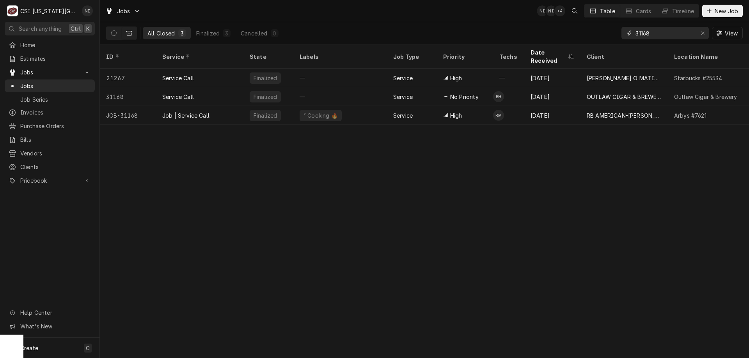
type input "31168"
click at [365, 106] on div "² Cooking 🔥" at bounding box center [340, 115] width 94 height 19
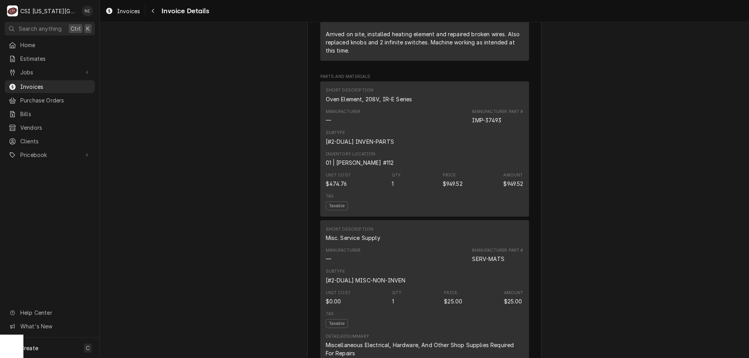
scroll to position [554, 0]
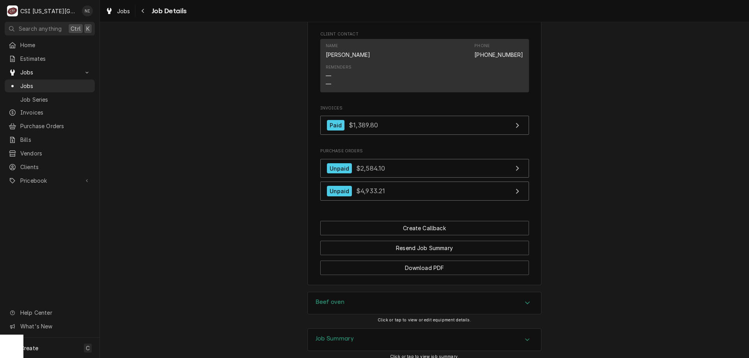
scroll to position [913, 0]
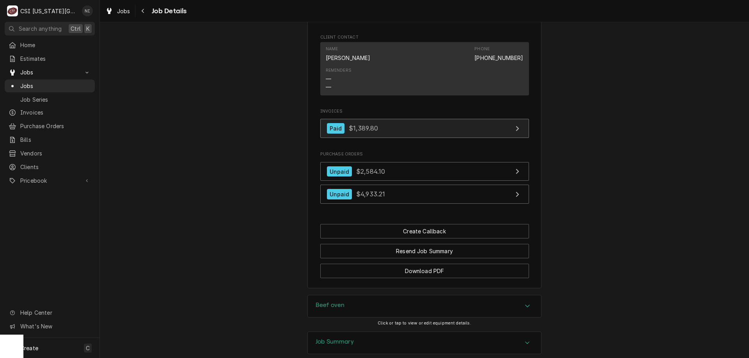
click at [456, 138] on link "Paid $1,389.80" at bounding box center [424, 128] width 209 height 19
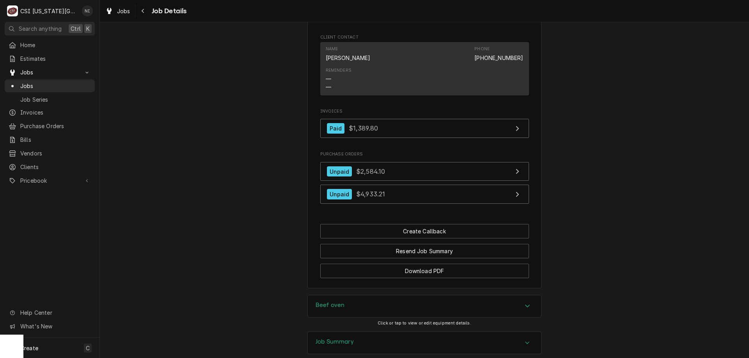
click at [46, 82] on span "Jobs" at bounding box center [55, 86] width 71 height 8
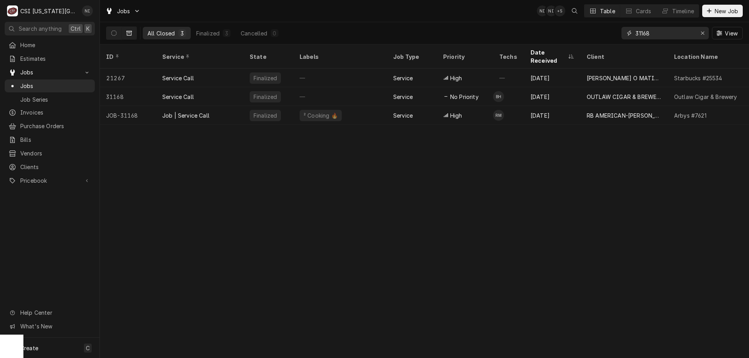
drag, startPoint x: 649, startPoint y: 33, endPoint x: 566, endPoint y: 16, distance: 84.8
click at [571, 20] on div "Jobs NI NI + 5 Table Cards Timeline New Job All Closed 3 Finalized 3 Cancelled …" at bounding box center [424, 22] width 649 height 44
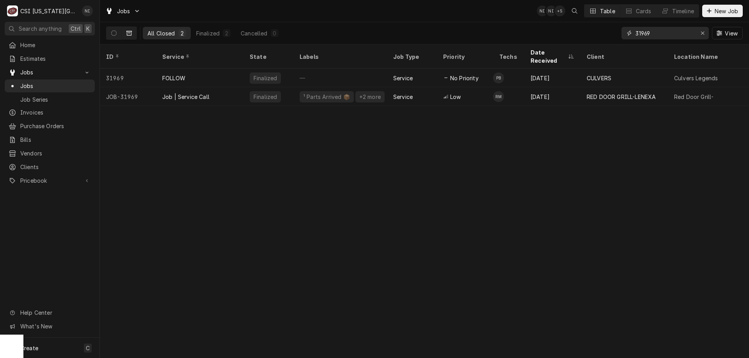
type input "31969"
click at [231, 87] on div "Job | Service Call" at bounding box center [199, 96] width 87 height 19
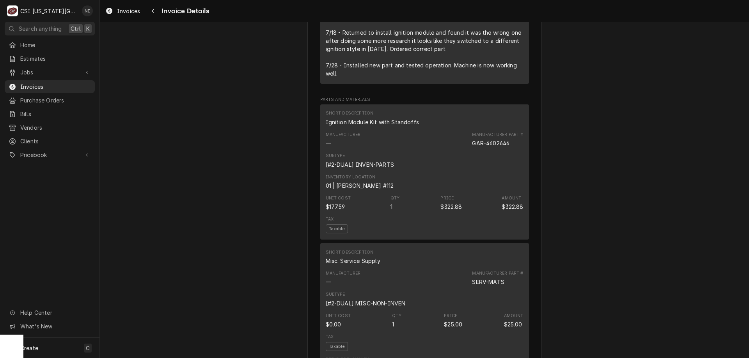
scroll to position [704, 0]
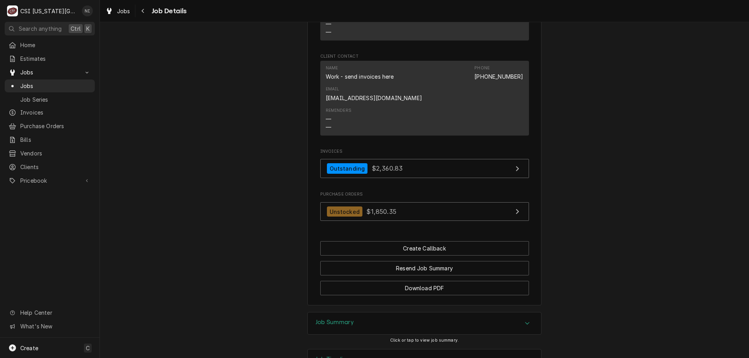
scroll to position [866, 0]
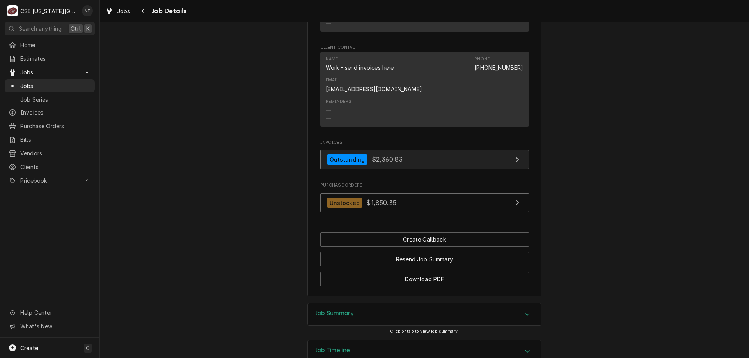
click at [400, 150] on link "Outstanding $2,360.83" at bounding box center [424, 159] width 209 height 19
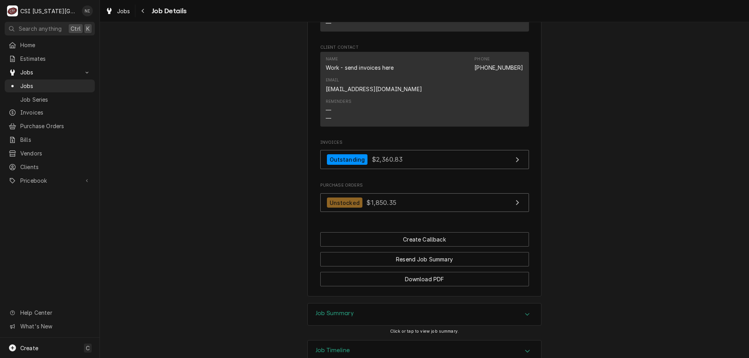
drag, startPoint x: 52, startPoint y: 80, endPoint x: 135, endPoint y: 6, distance: 110.5
click at [53, 81] on div "Jobs" at bounding box center [49, 86] width 87 height 10
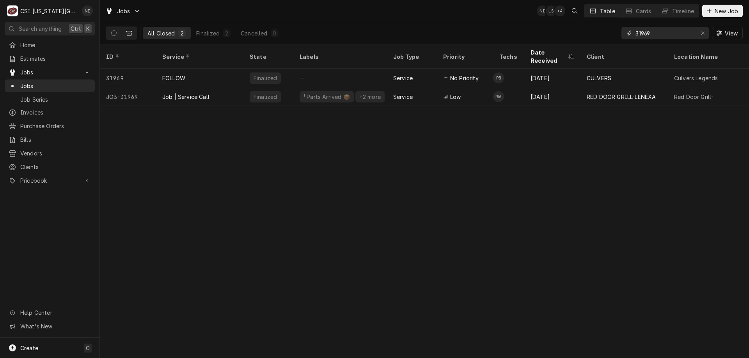
drag, startPoint x: 582, startPoint y: 27, endPoint x: 488, endPoint y: 20, distance: 94.3
click at [493, 23] on div "All Closed 2 Finalized 2 Cancelled 0 31969 View" at bounding box center [424, 33] width 637 height 22
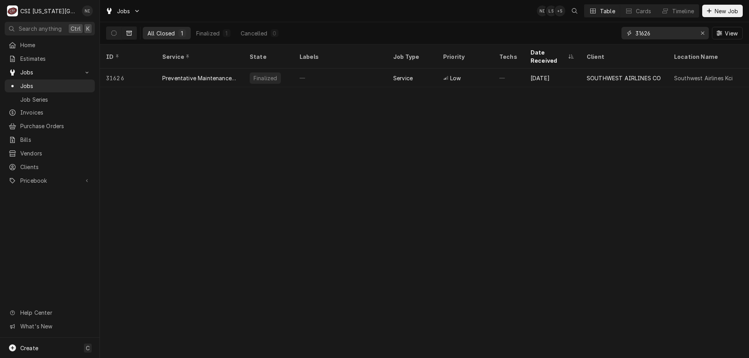
type input "31626"
click at [116, 35] on icon "Dynamic Content Wrapper" at bounding box center [113, 32] width 5 height 5
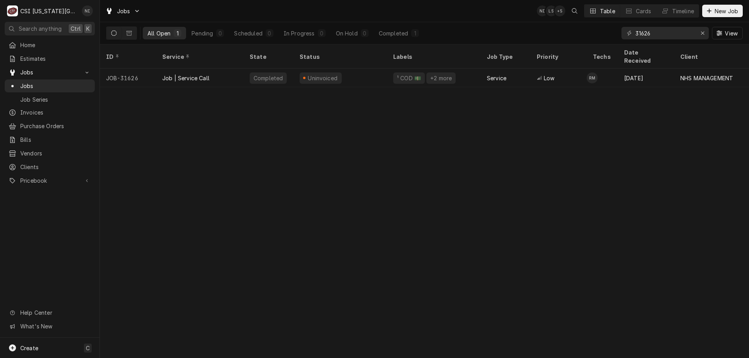
click at [373, 69] on div "Uninvoiced" at bounding box center [340, 78] width 94 height 19
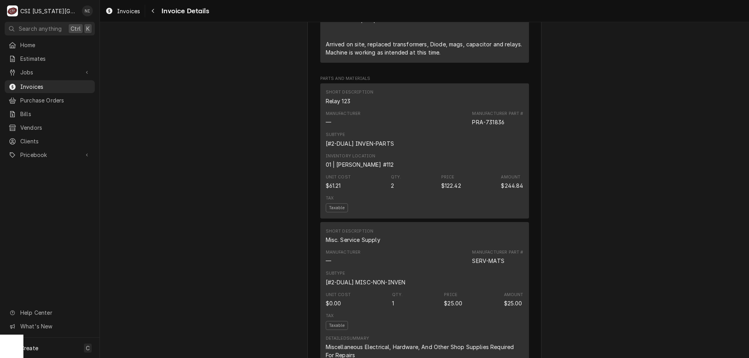
scroll to position [603, 0]
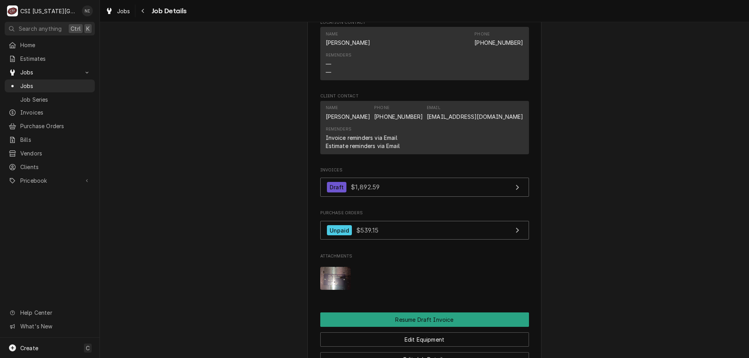
scroll to position [766, 0]
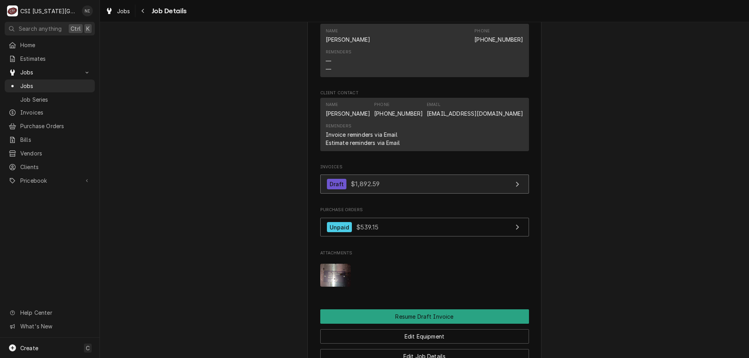
click at [438, 186] on link "Draft $1,892.59" at bounding box center [424, 184] width 209 height 19
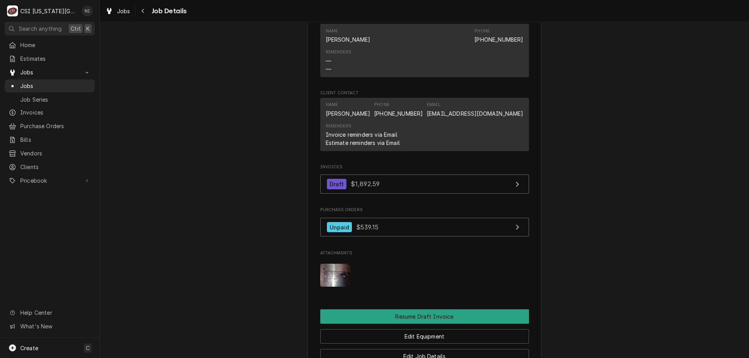
click at [57, 85] on span "Jobs" at bounding box center [55, 86] width 71 height 8
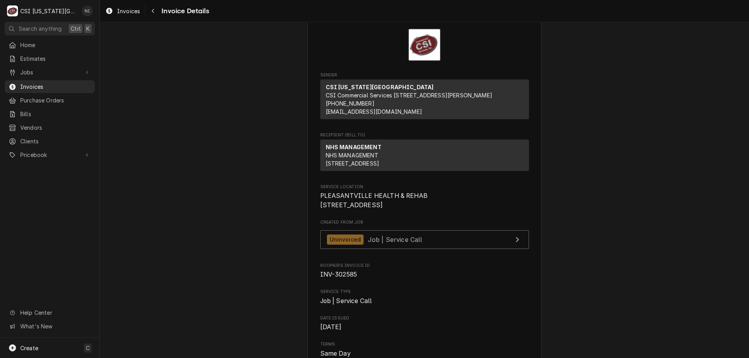
scroll to position [14, 0]
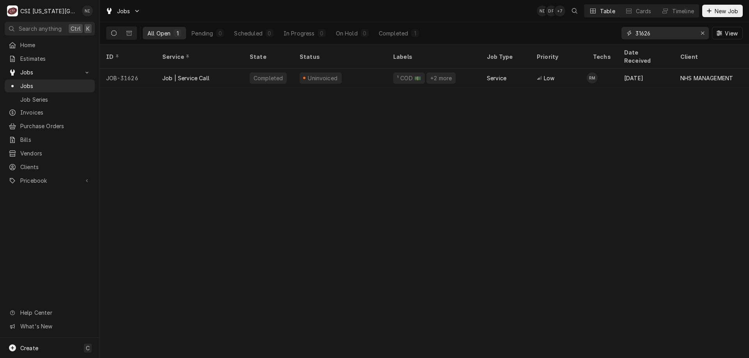
drag, startPoint x: 656, startPoint y: 34, endPoint x: 534, endPoint y: 5, distance: 125.9
click at [539, 9] on div "Jobs NI DF + 7 Table Cards Timeline New Job All Open 1 Pending 0 Scheduled 0 In…" at bounding box center [424, 22] width 649 height 44
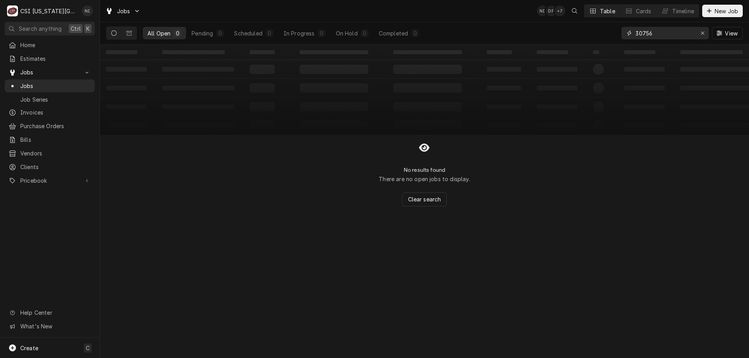
type input "30756"
click at [131, 32] on icon "Dynamic Content Wrapper" at bounding box center [128, 33] width 5 height 5
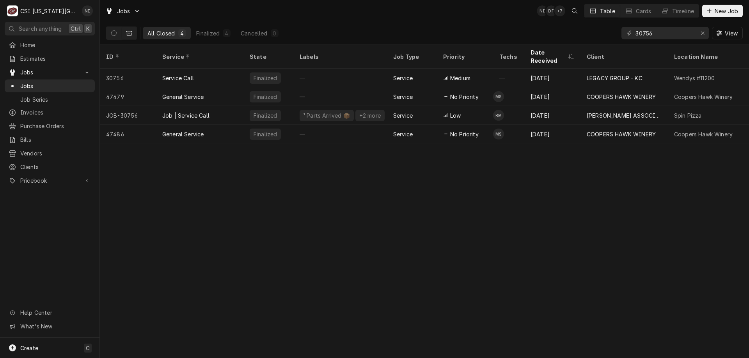
click at [231, 109] on div "Job | Service Call" at bounding box center [199, 115] width 87 height 19
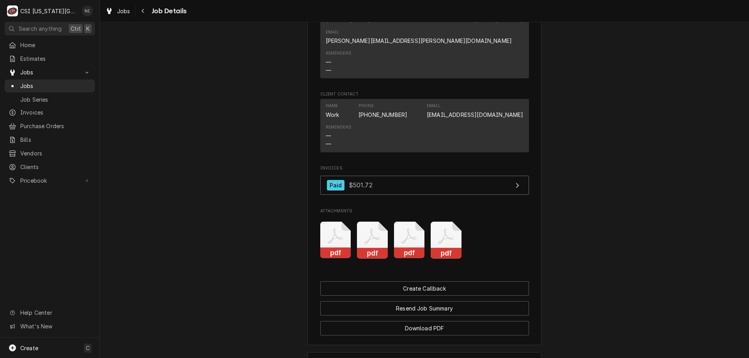
scroll to position [1034, 0]
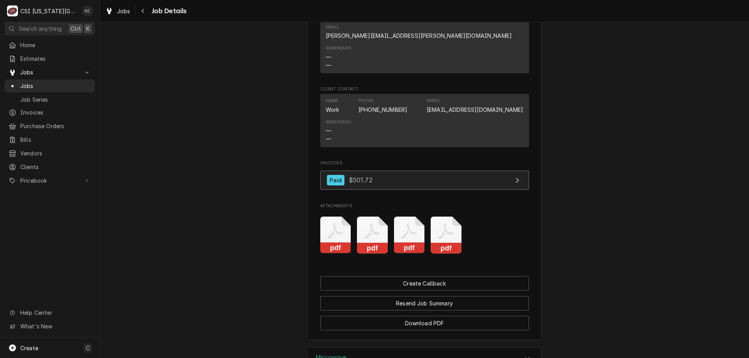
click at [469, 171] on link "Paid $501.72" at bounding box center [424, 180] width 209 height 19
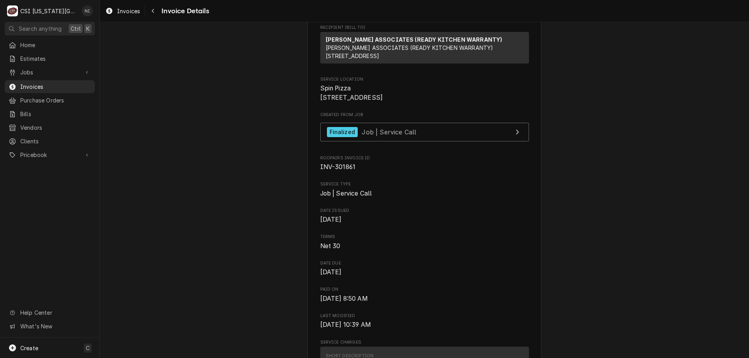
scroll to position [123, 0]
